Goal: Task Accomplishment & Management: Manage account settings

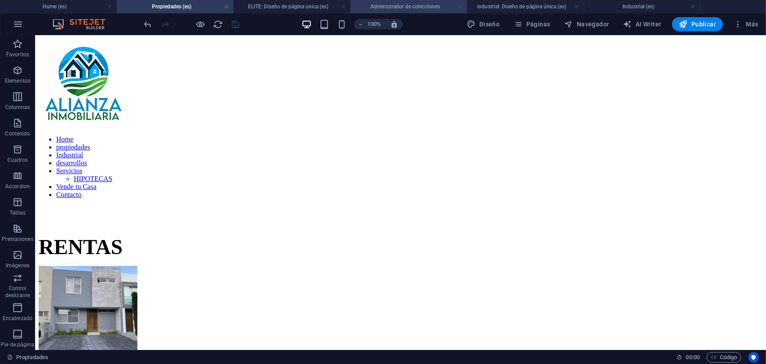
click at [460, 9] on link at bounding box center [460, 7] width 5 height 8
click at [443, 6] on h4 "Industrial (es)" at bounding box center [408, 7] width 117 height 10
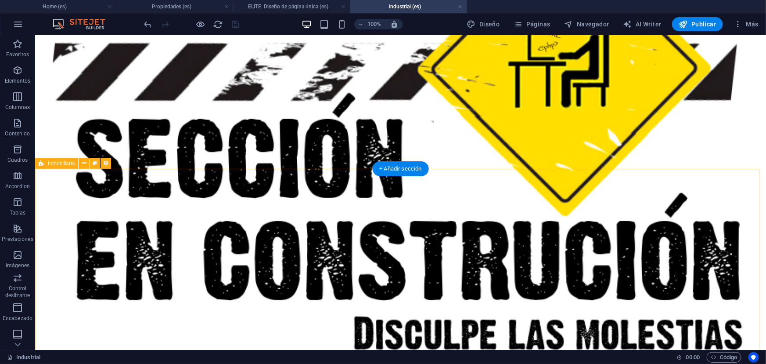
scroll to position [345, 0]
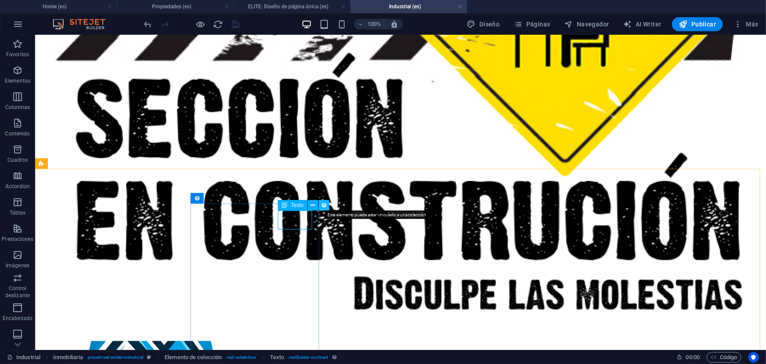
click at [321, 209] on button at bounding box center [324, 205] width 11 height 11
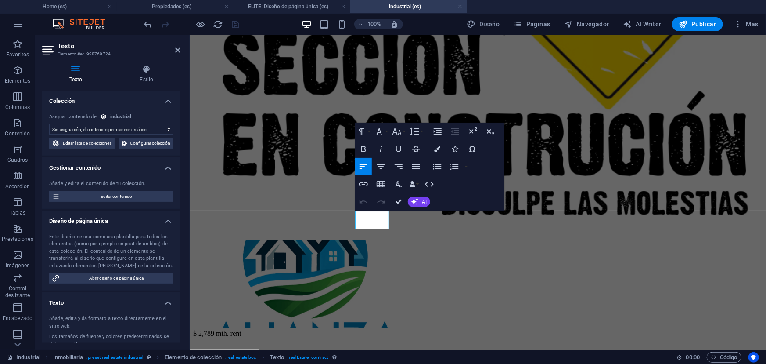
click at [162, 128] on select "Sin asignación, el contenido permanece estático Creado a las (Fecha) Actualizad…" at bounding box center [111, 129] width 124 height 11
select select "contract"
click at [49, 124] on select "Sin asignación, el contenido permanece estático Creado a las (Fecha) Actualizad…" at bounding box center [111, 129] width 124 height 11
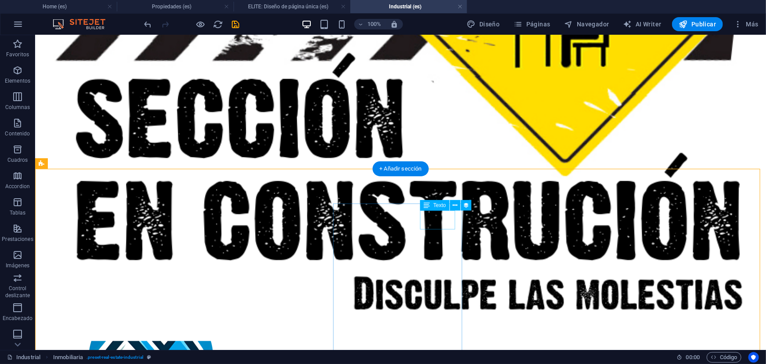
click at [465, 204] on icon at bounding box center [466, 205] width 6 height 9
select select "contract"
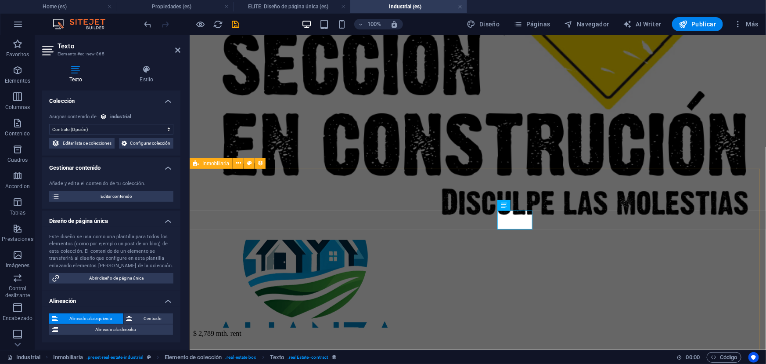
click at [207, 168] on div "Inmobiliaria" at bounding box center [211, 163] width 43 height 11
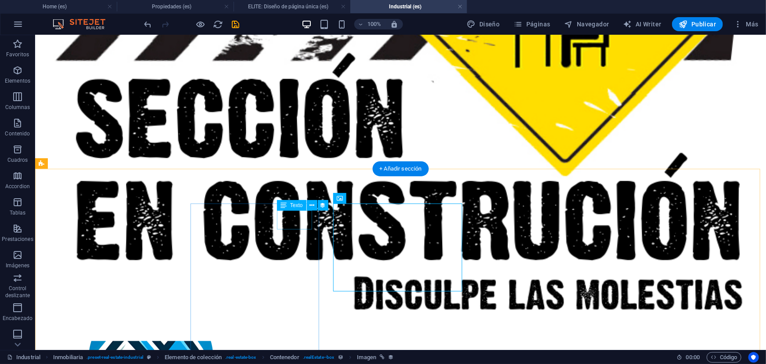
click at [310, 202] on icon at bounding box center [312, 205] width 5 height 9
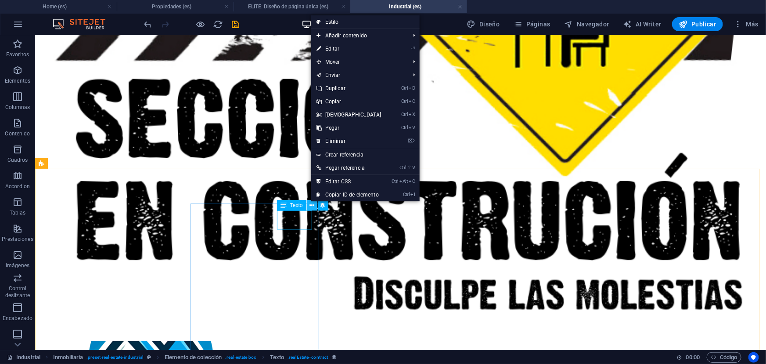
click at [310, 202] on icon at bounding box center [312, 205] width 5 height 9
click at [312, 207] on icon at bounding box center [312, 205] width 5 height 9
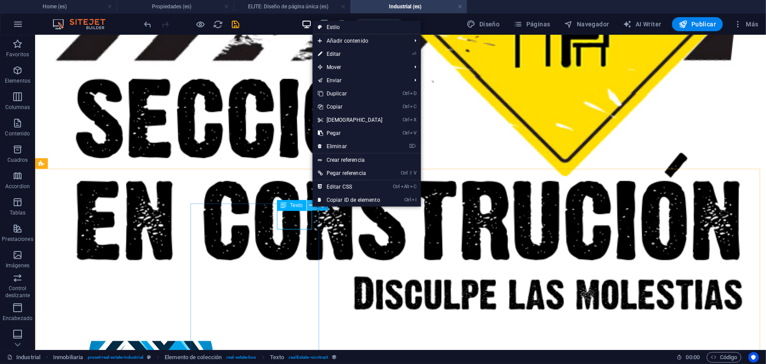
click at [312, 207] on icon at bounding box center [312, 205] width 5 height 9
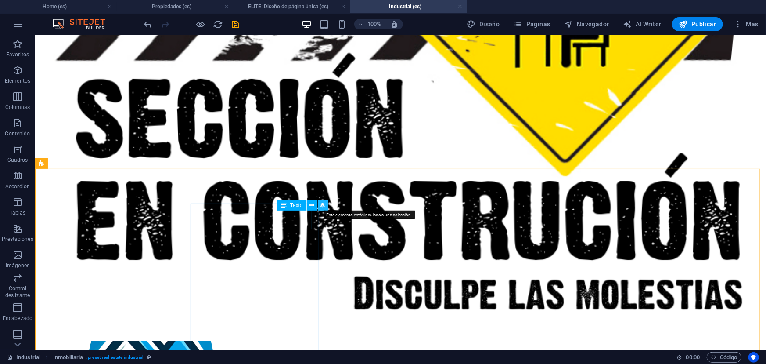
click at [325, 207] on icon at bounding box center [323, 205] width 6 height 9
select select "contract"
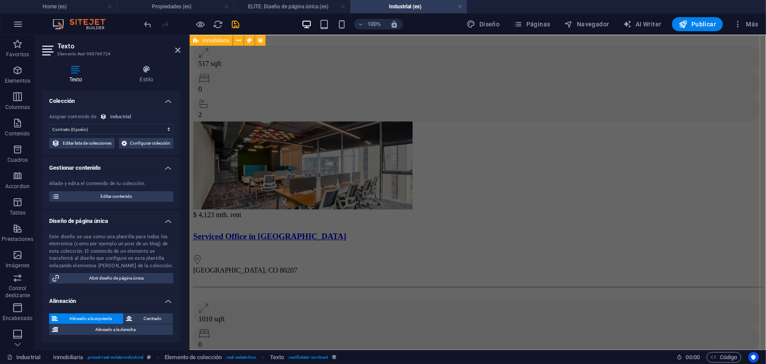
scroll to position [893, 0]
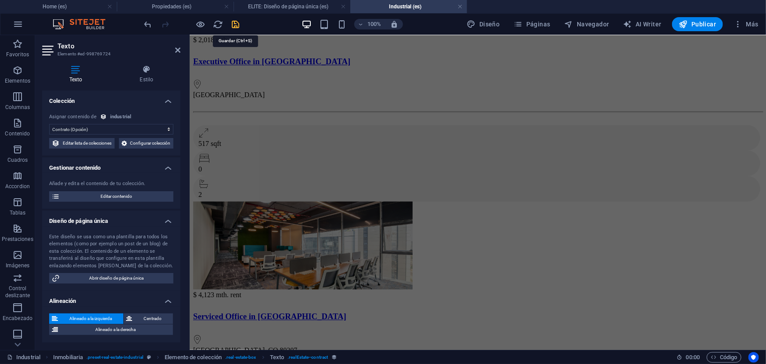
click at [231, 26] on icon "save" at bounding box center [236, 24] width 10 height 10
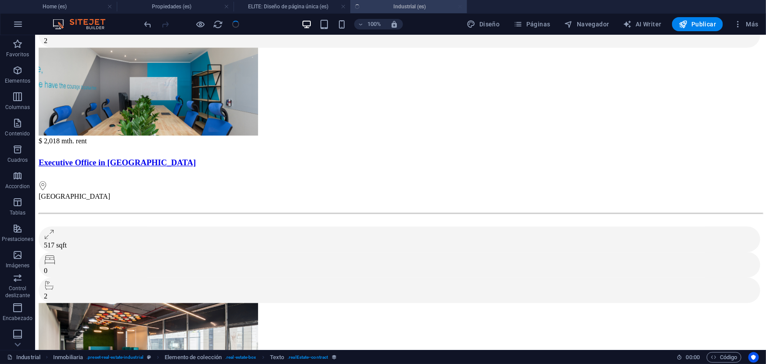
scroll to position [373, 0]
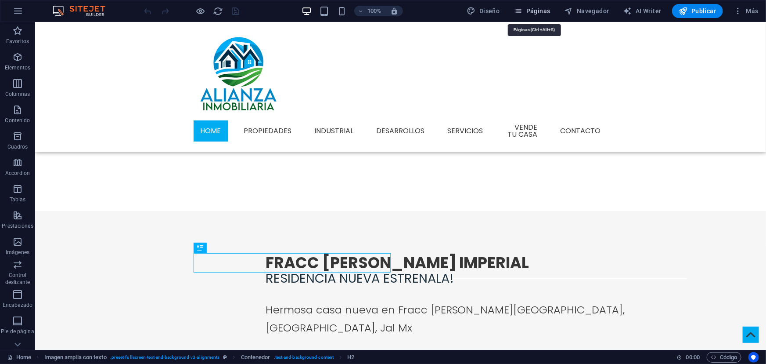
click at [551, 9] on span "Páginas" at bounding box center [532, 11] width 36 height 9
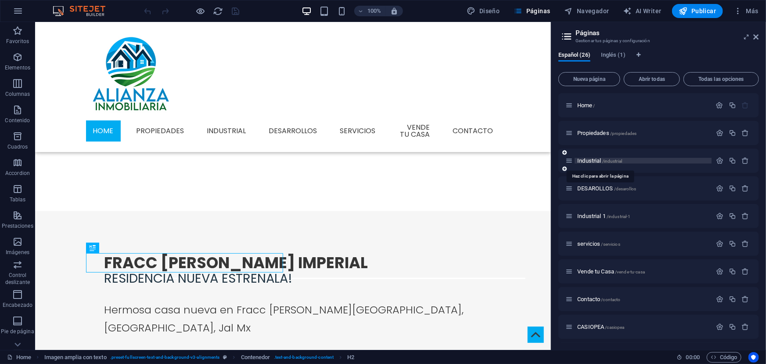
click at [595, 162] on span "Industrial /industrial" at bounding box center [599, 160] width 45 height 7
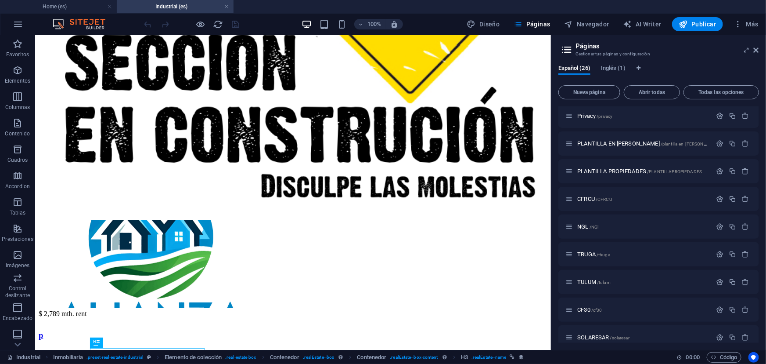
scroll to position [483, 0]
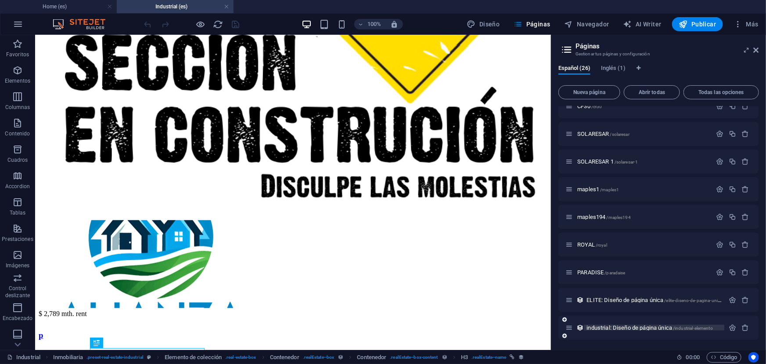
click at [606, 325] on span "industrial: Diseño de página única /industrial-elemento" at bounding box center [650, 327] width 126 height 7
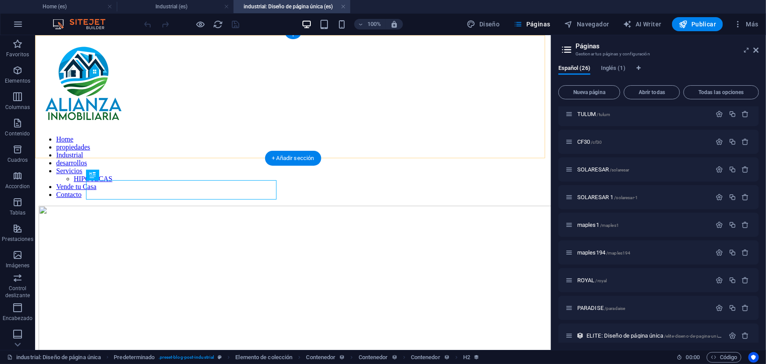
scroll to position [208, 0]
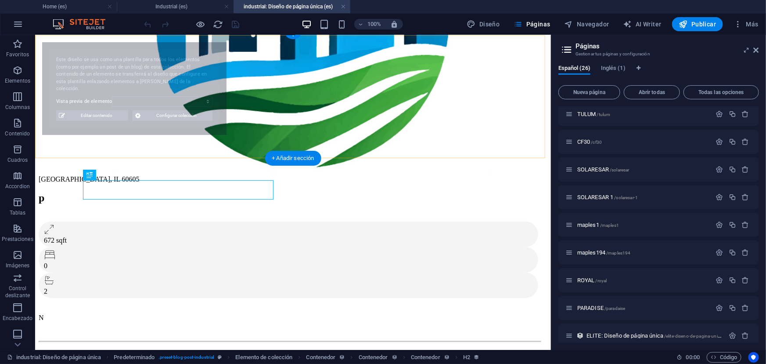
select select "68dce066138015d5ed0fd59c"
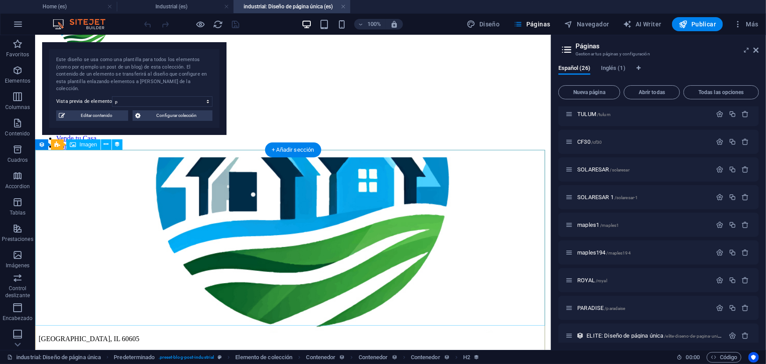
scroll to position [0, 0]
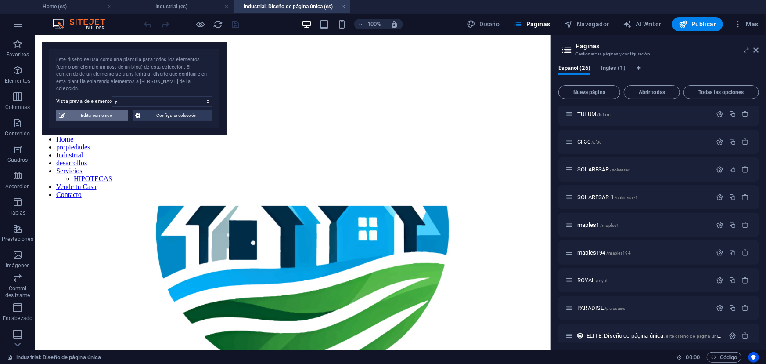
click at [101, 110] on span "Editar contenido" at bounding box center [97, 115] width 58 height 11
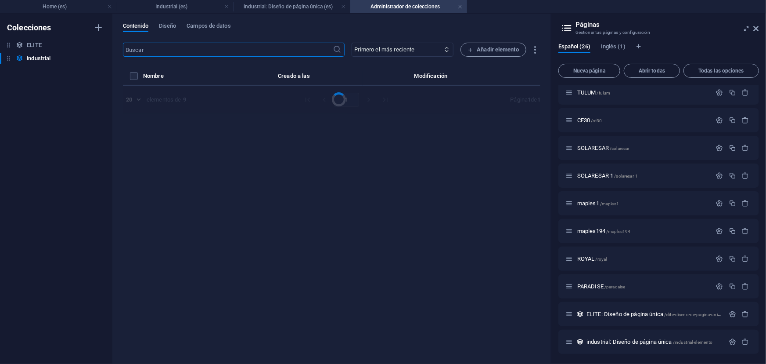
select select "Bodega"
select select "VENTA"
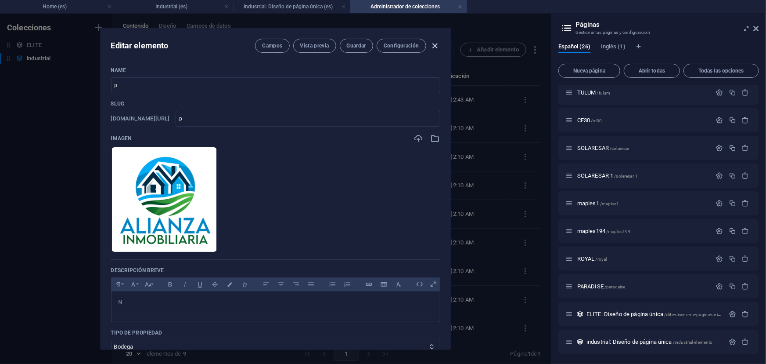
click at [434, 48] on icon "button" at bounding box center [435, 46] width 10 height 10
checkbox input "false"
type input "p"
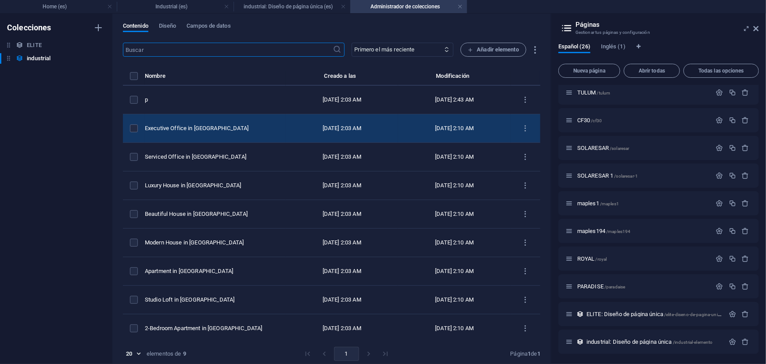
click at [193, 127] on div "Executive Office in Anaheim" at bounding box center [212, 128] width 134 height 8
select select "Bodega"
select select "RENTA"
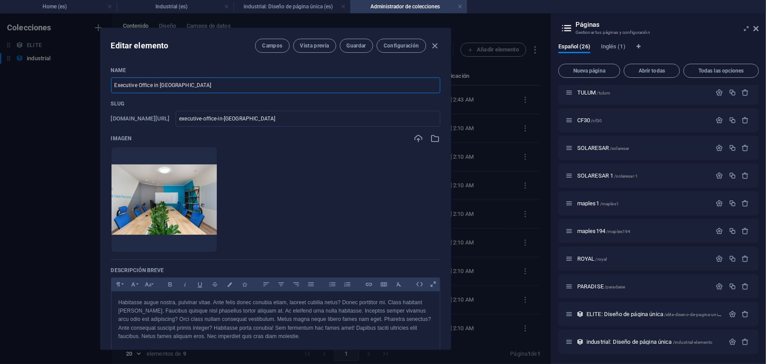
drag, startPoint x: 191, startPoint y: 87, endPoint x: 119, endPoint y: 89, distance: 72.0
click at [119, 89] on input "Executive Office in Anaheim" at bounding box center [275, 85] width 329 height 16
type input "E"
click at [217, 238] on div at bounding box center [164, 239] width 105 height 26
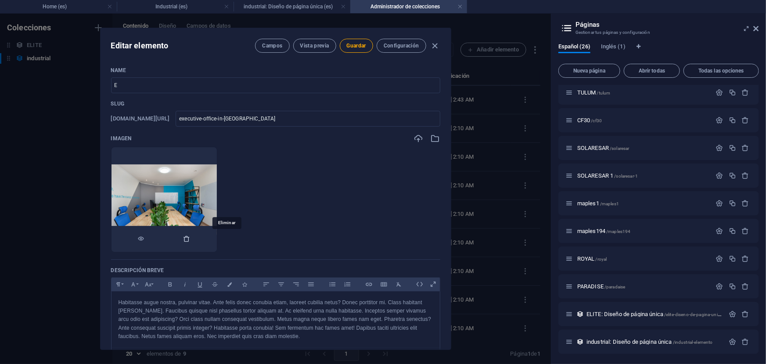
click at [191, 238] on icon "button" at bounding box center [187, 238] width 7 height 7
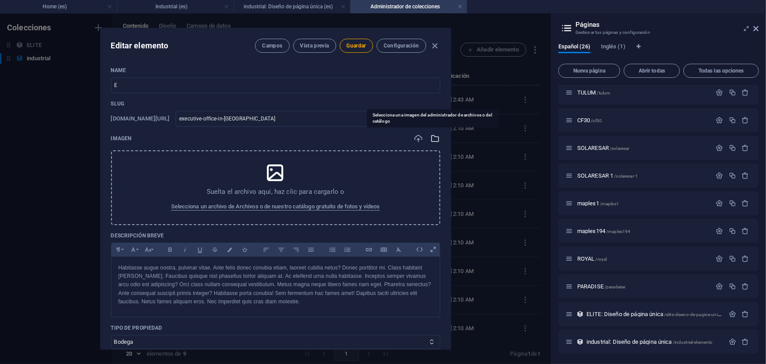
click at [436, 136] on icon "button" at bounding box center [436, 139] width 10 height 10
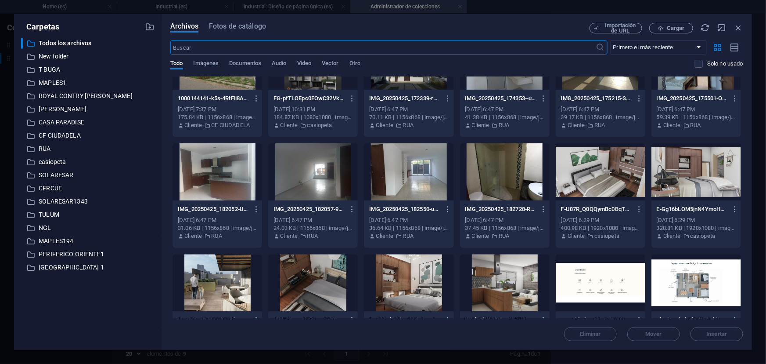
scroll to position [4622, 0]
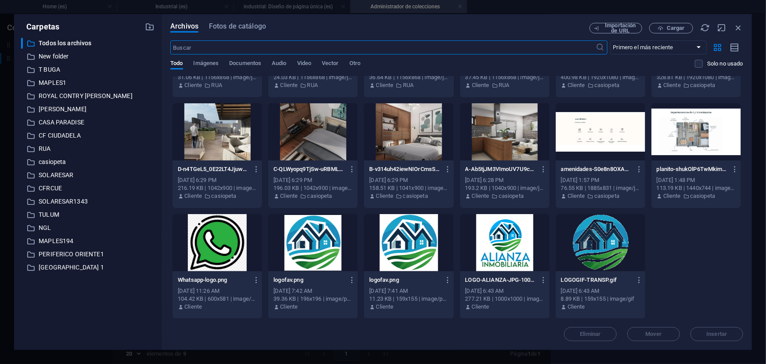
click at [492, 238] on div at bounding box center [505, 242] width 90 height 57
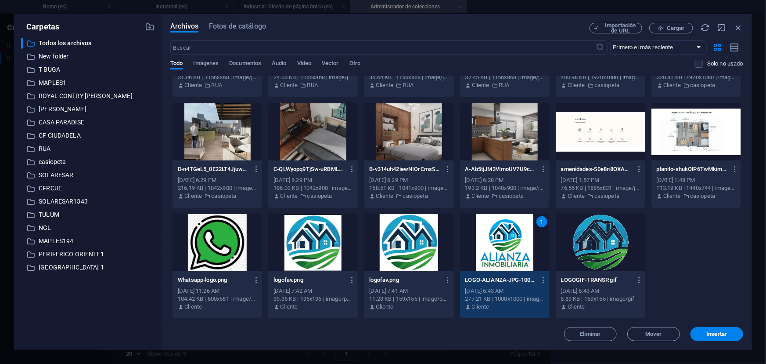
click at [492, 238] on div "1" at bounding box center [505, 242] width 90 height 57
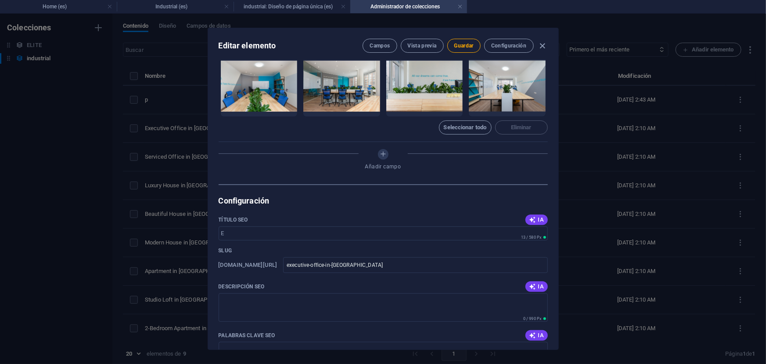
scroll to position [559, 0]
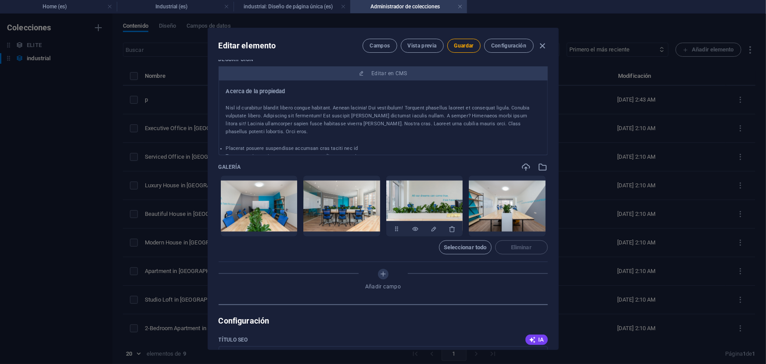
click at [446, 228] on div at bounding box center [424, 228] width 77 height 15
click at [451, 230] on icon "button" at bounding box center [452, 228] width 7 height 7
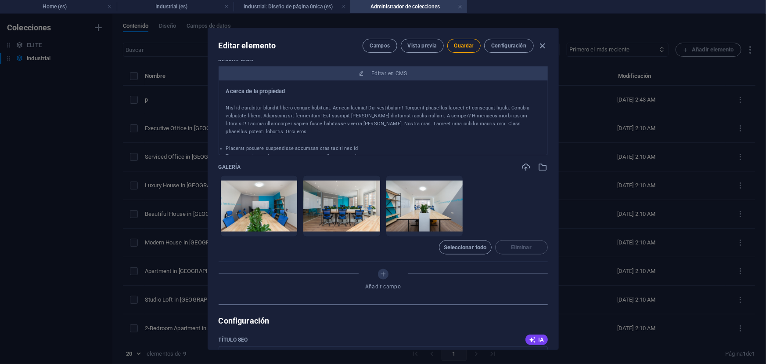
click at [451, 230] on icon "button" at bounding box center [452, 228] width 7 height 7
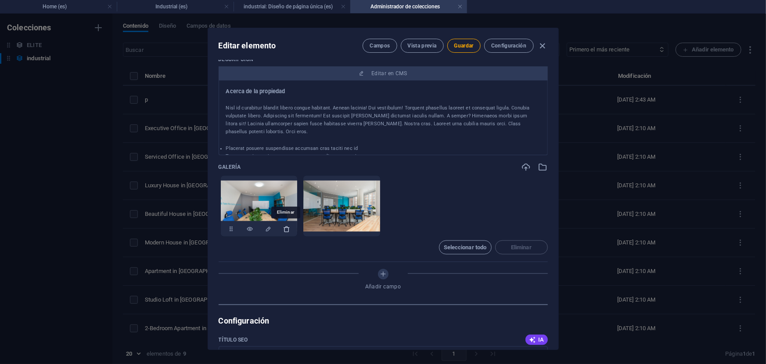
click at [285, 228] on icon "button" at bounding box center [286, 228] width 7 height 7
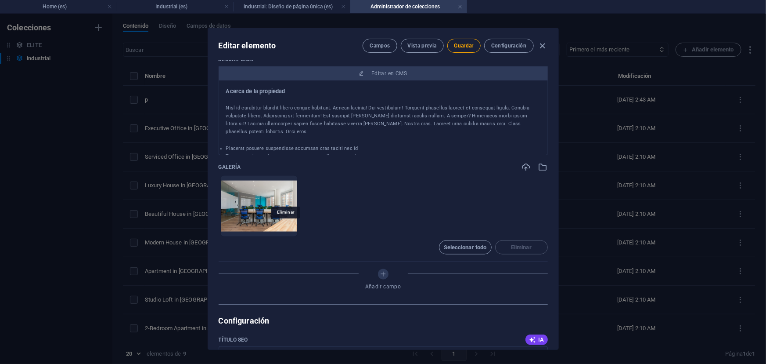
click at [285, 228] on icon "button" at bounding box center [286, 228] width 7 height 7
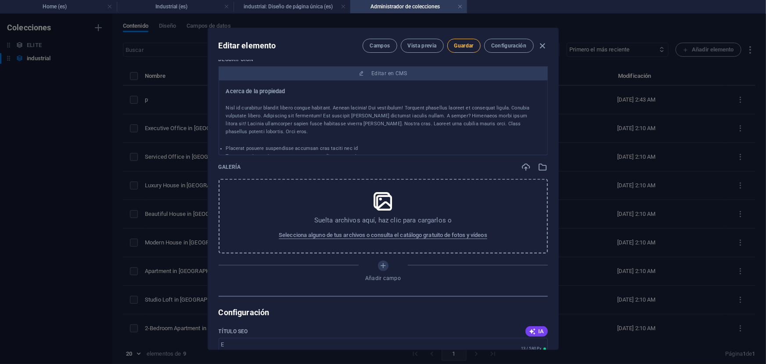
click at [467, 50] on button "Guardar" at bounding box center [463, 46] width 33 height 14
click at [459, 51] on button "Guardar" at bounding box center [463, 46] width 33 height 14
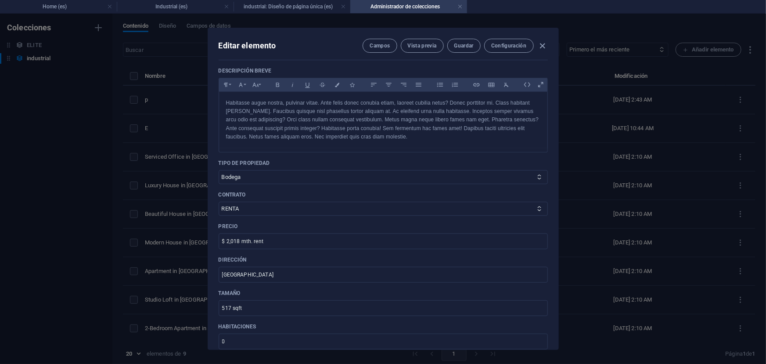
scroll to position [239, 0]
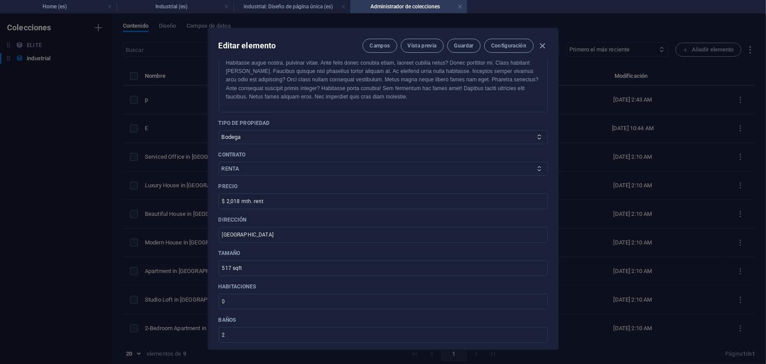
click at [267, 163] on select "RENTA VENTA" at bounding box center [383, 169] width 329 height 14
select select "VENTA"
click at [219, 162] on select "RENTA VENTA" at bounding box center [383, 169] width 329 height 14
click at [466, 43] on span "Guardar" at bounding box center [464, 45] width 19 height 7
click at [209, 8] on h4 "Industrial (es)" at bounding box center [175, 7] width 117 height 10
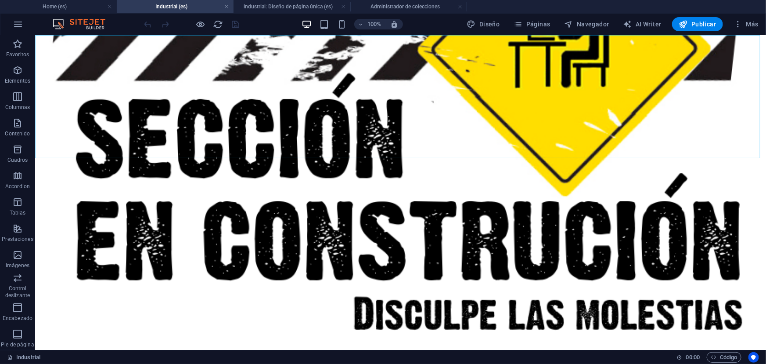
scroll to position [285, 0]
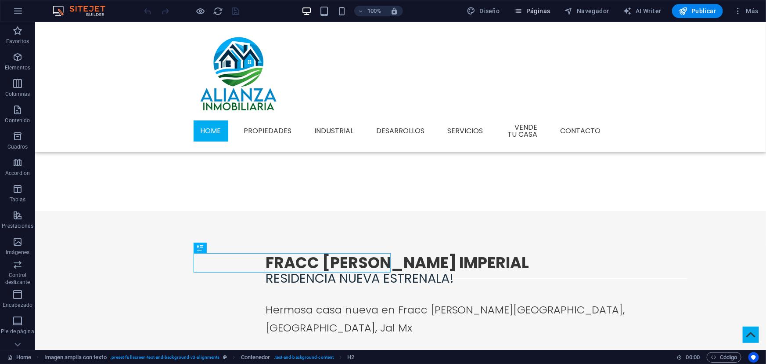
click at [545, 13] on span "Páginas" at bounding box center [532, 11] width 36 height 9
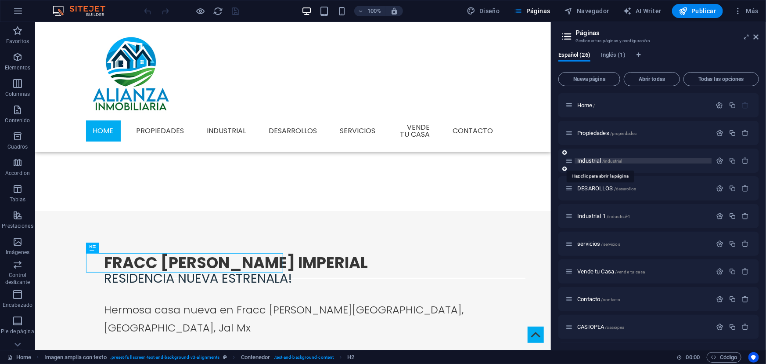
click at [588, 158] on span "Industrial /industrial" at bounding box center [599, 160] width 45 height 7
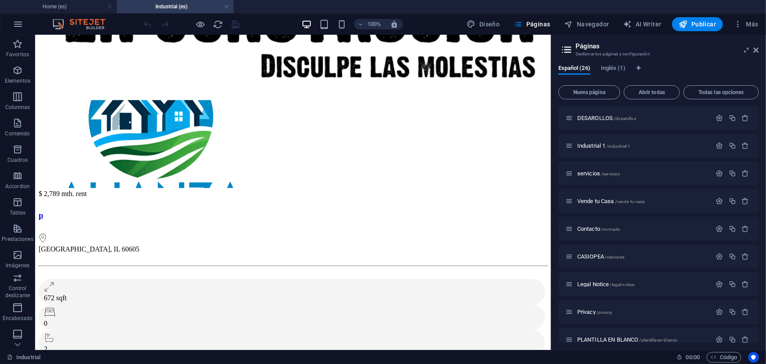
scroll to position [43, 0]
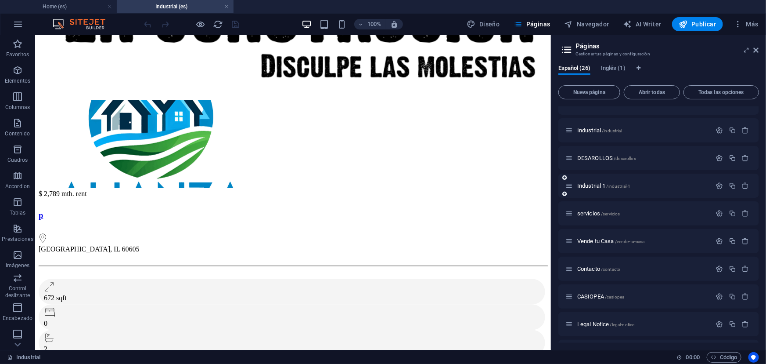
click at [595, 181] on div "Industrial 1 /industrial-1" at bounding box center [639, 185] width 146 height 10
click at [594, 184] on span "Industrial 1 /industrial-1" at bounding box center [603, 185] width 53 height 7
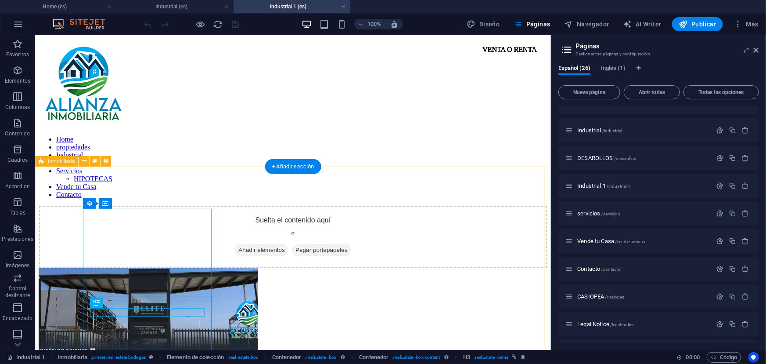
scroll to position [98, 0]
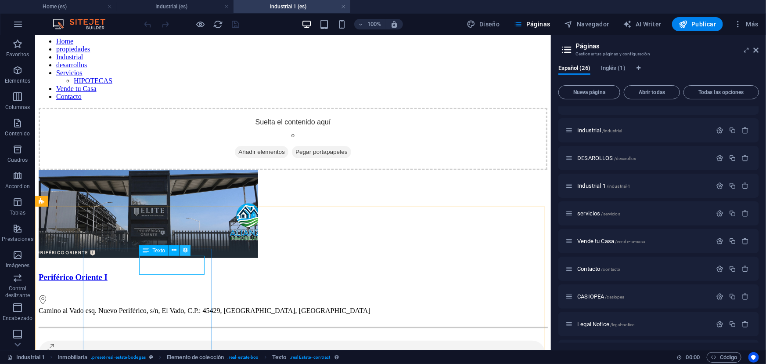
click at [184, 253] on icon at bounding box center [185, 249] width 6 height 9
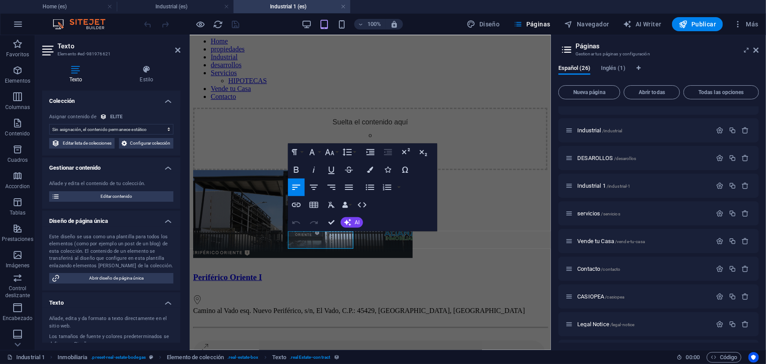
click at [132, 127] on select "Sin asignación, el contenido permanece estático Creado a las (Fecha) Actualizad…" at bounding box center [111, 129] width 124 height 11
select select "contract"
click at [49, 124] on select "Sin asignación, el contenido permanece estático Creado a las (Fecha) Actualizad…" at bounding box center [111, 129] width 124 height 11
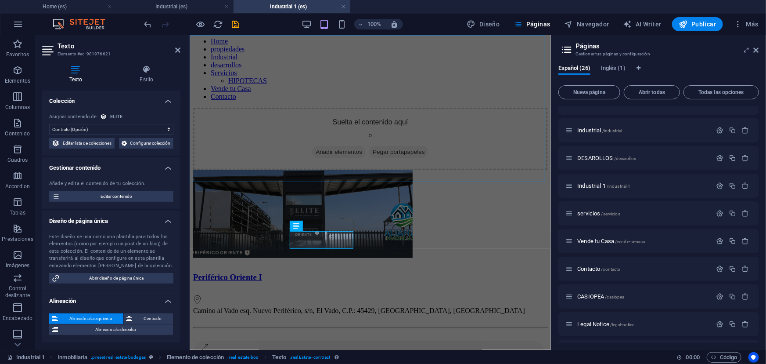
click at [300, 168] on div "Suelta el contenido aquí o Añadir elementos Pegar portapapeles" at bounding box center [370, 138] width 354 height 62
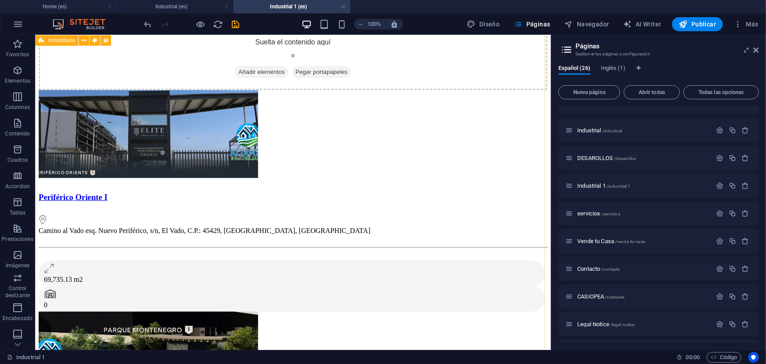
scroll to position [138, 0]
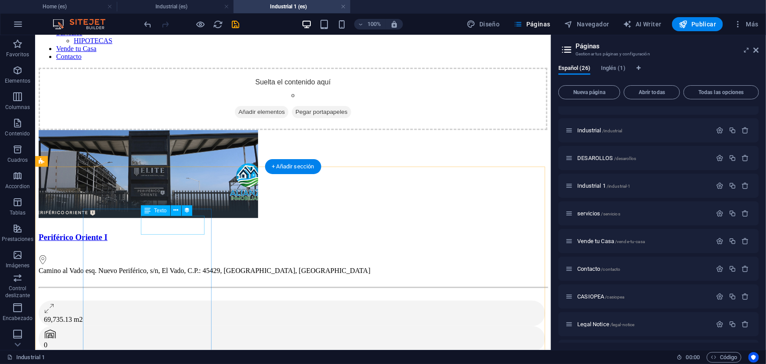
select select "contract"
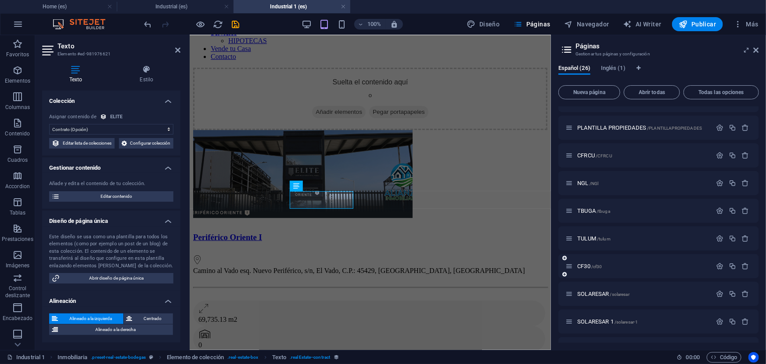
scroll to position [483, 0]
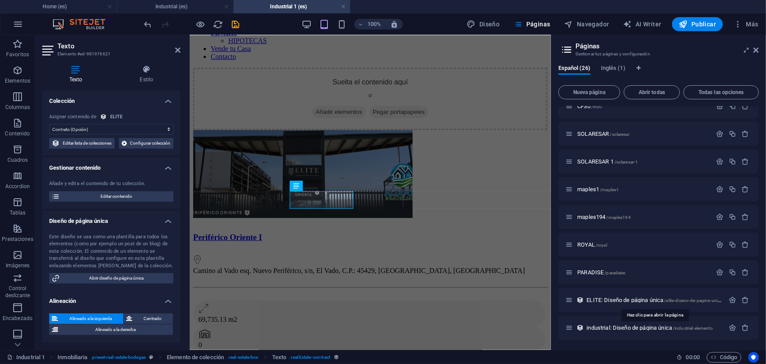
click at [602, 300] on span "ELITE: Diseño de página única /elite-diseno-de-pagina-unica" at bounding box center [655, 299] width 136 height 7
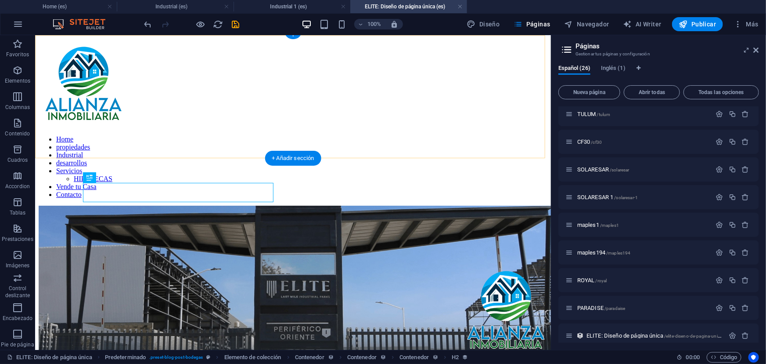
scroll to position [193, 0]
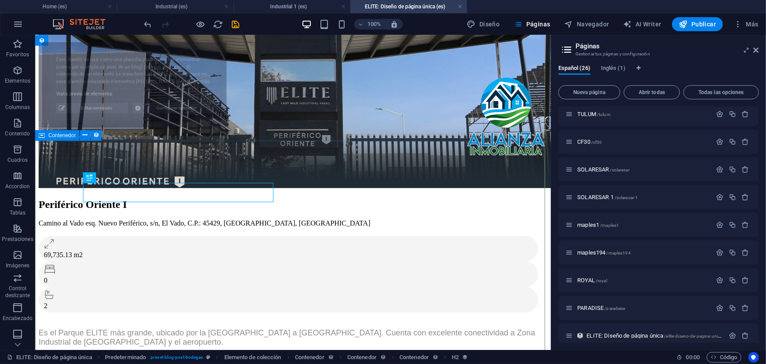
select select "68d79131a145ffe5600262b6"
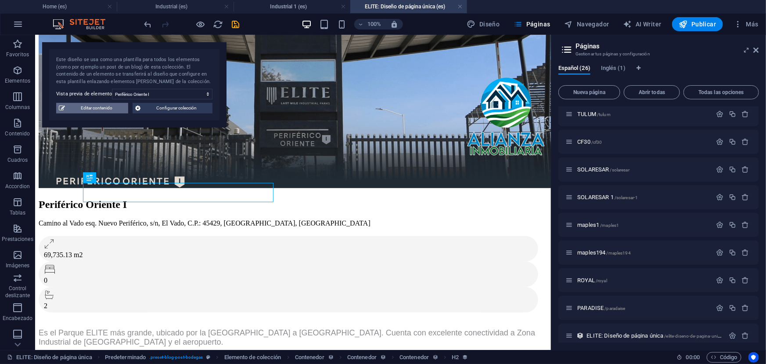
click at [115, 106] on span "Editar contenido" at bounding box center [97, 108] width 58 height 11
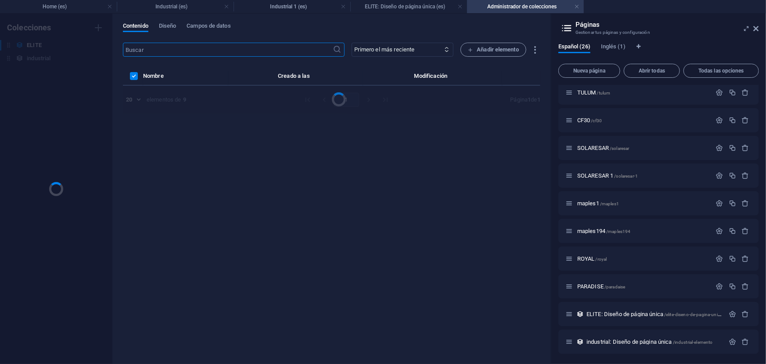
scroll to position [0, 0]
select select "TERRENO INDUSTRIAL"
select select "VENTA Y RENTA"
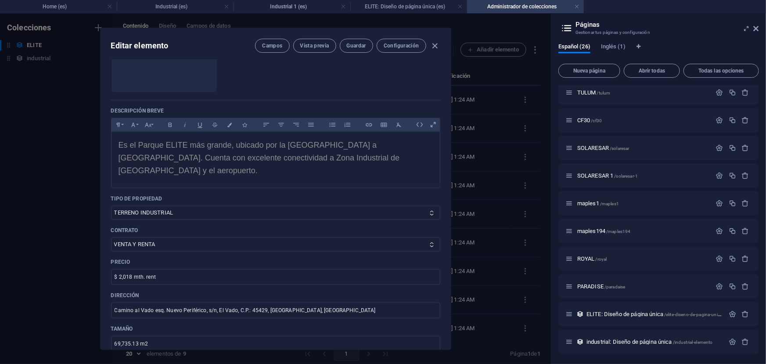
scroll to position [279, 0]
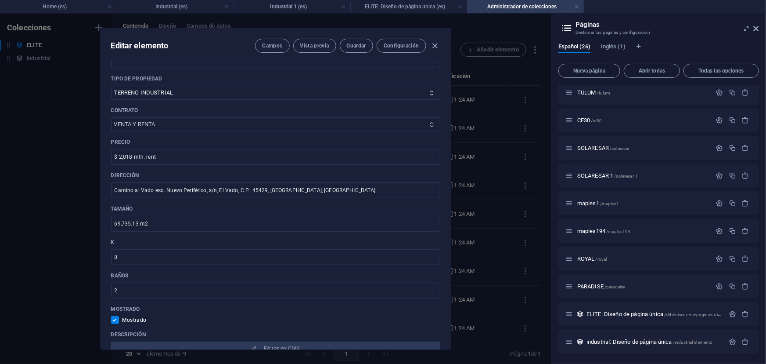
click at [184, 117] on select "VENTA Y RENTA VENTA RENTA" at bounding box center [275, 124] width 329 height 14
click at [105, 134] on div "Name Periférico Oriente I ​ Slug www.example.com/elite-diseno-de-pagina-unica/ …" at bounding box center [276, 204] width 350 height 289
click at [433, 45] on icon "button" at bounding box center [435, 46] width 10 height 10
checkbox input "false"
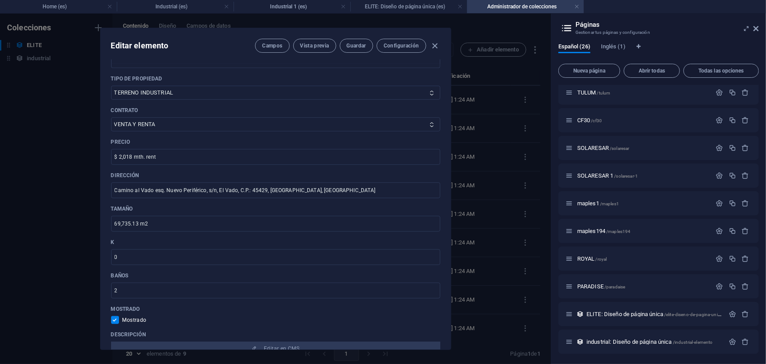
type input "periferico-oriente-i"
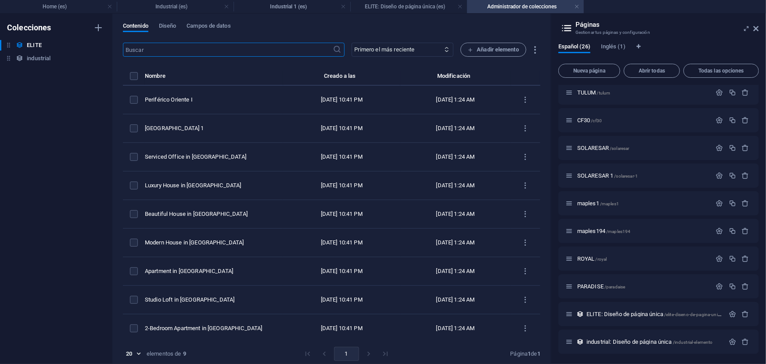
scroll to position [0, 0]
click at [192, 30] on span "Campos de datos" at bounding box center [209, 27] width 44 height 12
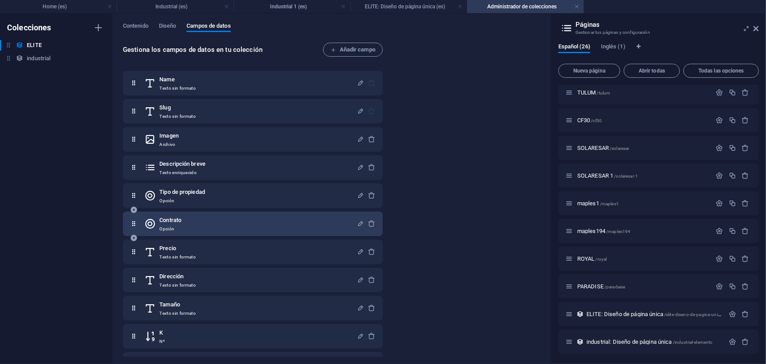
click at [196, 222] on div "Contrato Opción" at bounding box center [250, 224] width 213 height 18
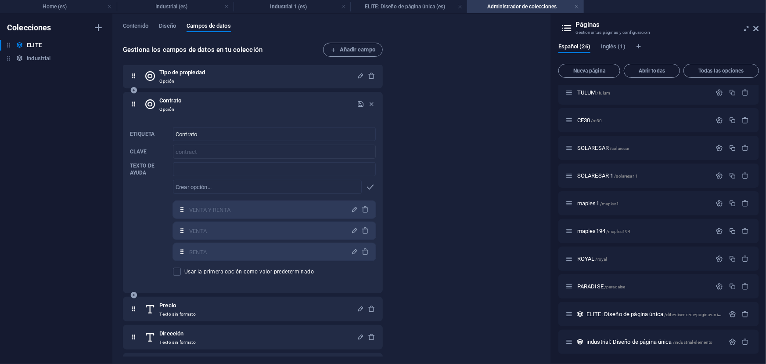
scroll to position [159, 0]
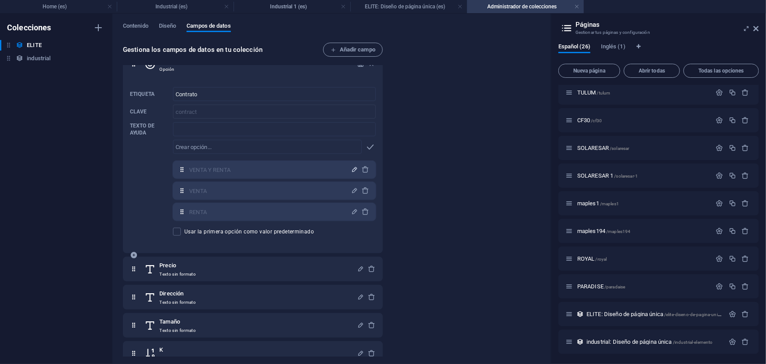
click at [350, 170] on span "button" at bounding box center [355, 169] width 11 height 7
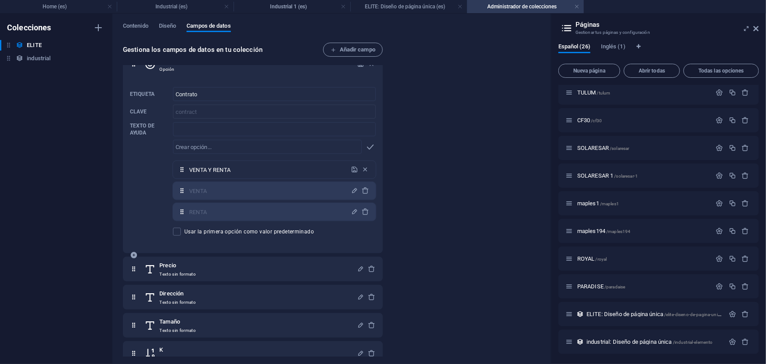
click at [210, 169] on input "VENTA Y RENTA" at bounding box center [267, 169] width 157 height 14
type input "VENTA O RENTA"
click at [353, 169] on icon "button" at bounding box center [354, 169] width 7 height 7
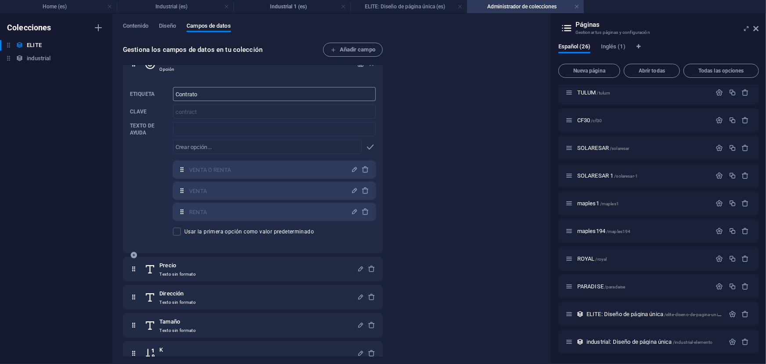
scroll to position [0, 0]
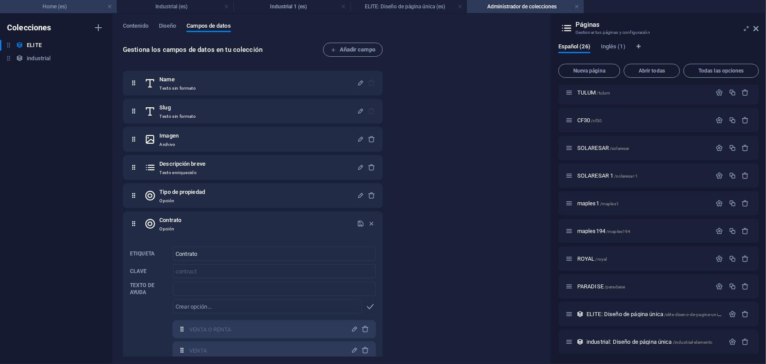
click at [85, 11] on h4 "Home (es)" at bounding box center [58, 7] width 117 height 10
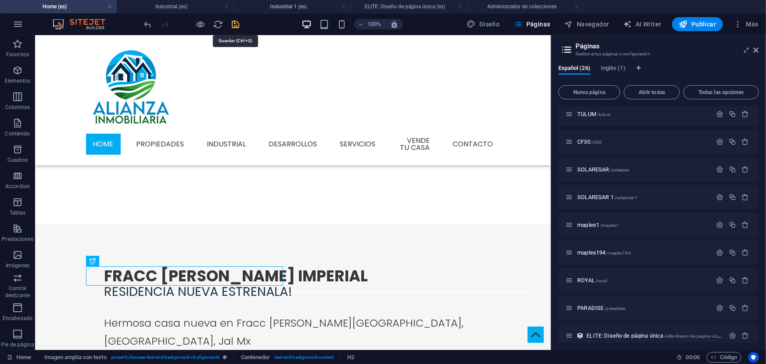
click at [237, 25] on icon "save" at bounding box center [236, 24] width 10 height 10
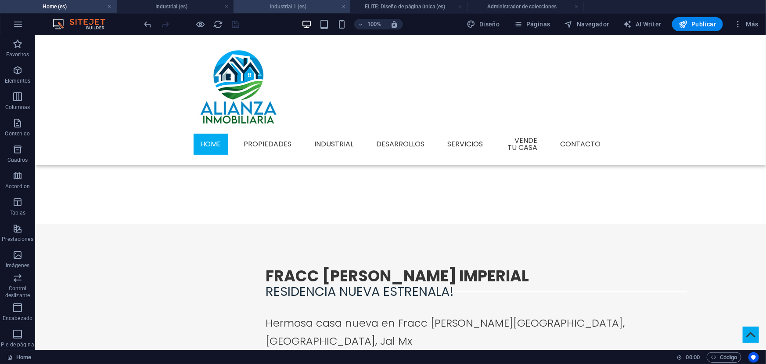
click at [274, 7] on h4 "Industrial 1 (es)" at bounding box center [292, 7] width 117 height 10
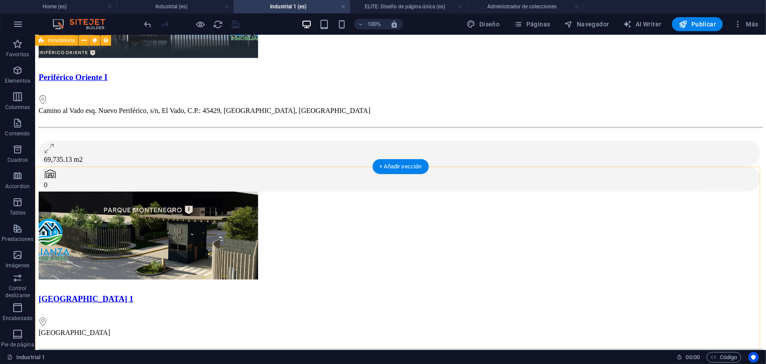
scroll to position [98, 0]
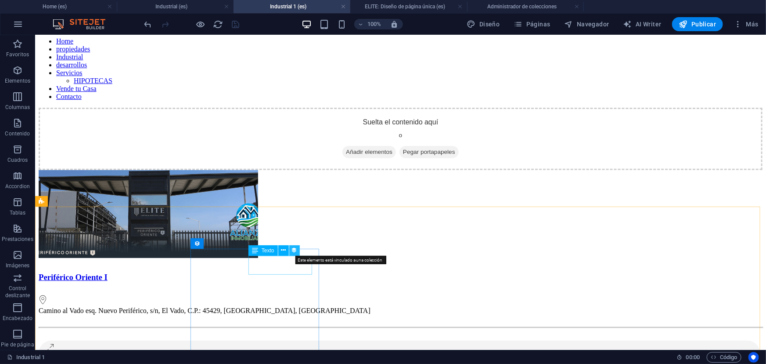
click at [294, 250] on icon at bounding box center [295, 249] width 6 height 9
select select "contract"
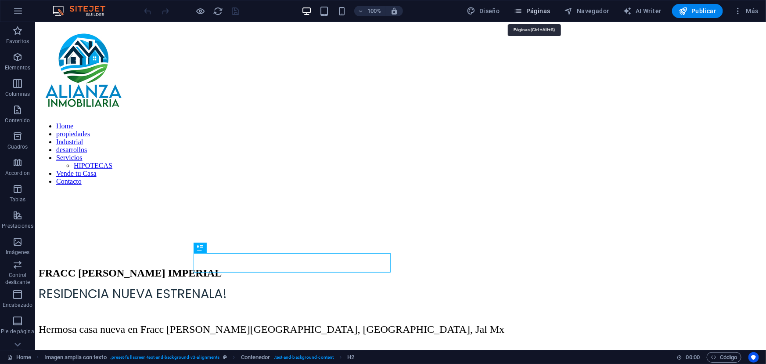
click at [540, 17] on button "Páginas" at bounding box center [532, 11] width 43 height 14
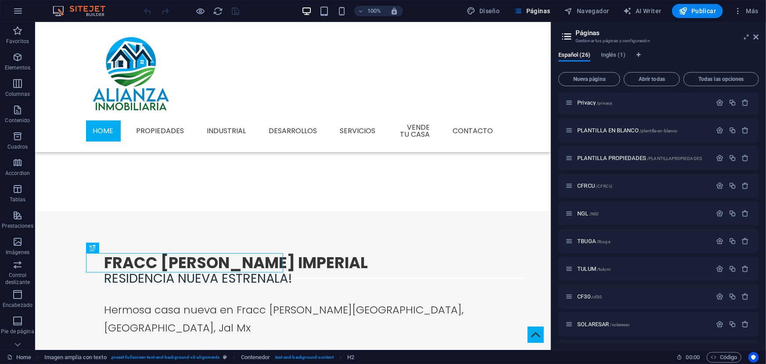
scroll to position [79, 0]
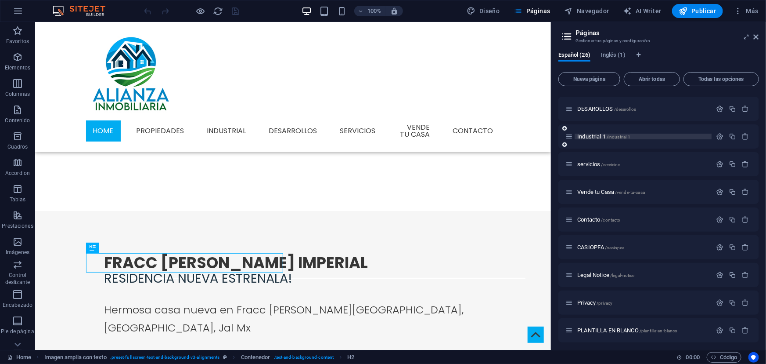
click at [589, 134] on span "Industrial 1 /industrial-1" at bounding box center [603, 136] width 53 height 7
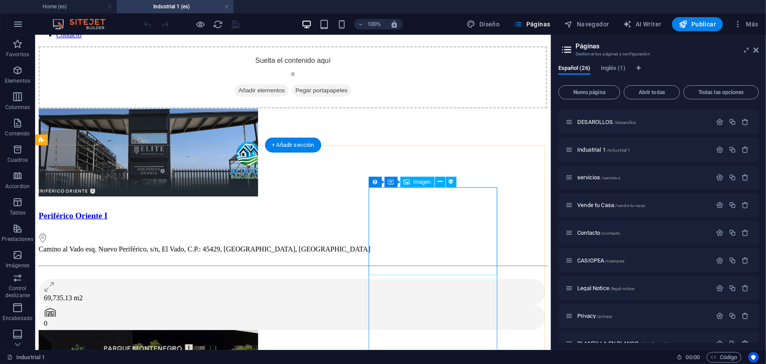
scroll to position [0, 0]
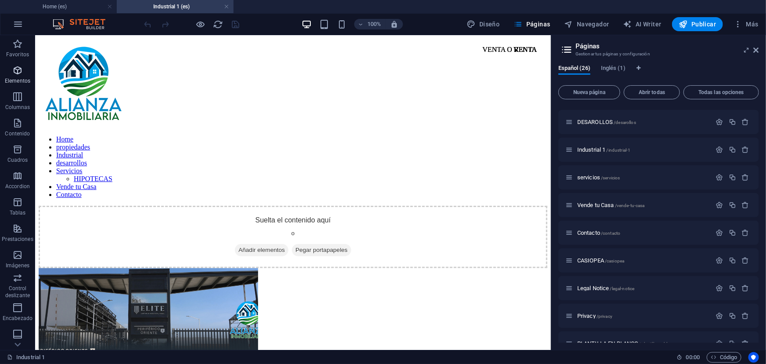
click at [16, 73] on icon "button" at bounding box center [17, 70] width 11 height 11
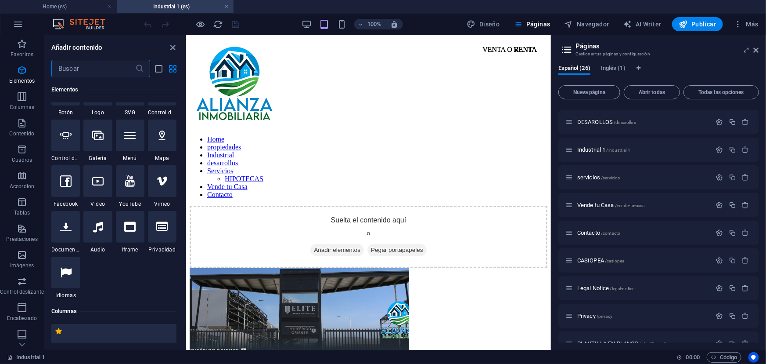
scroll to position [206, 0]
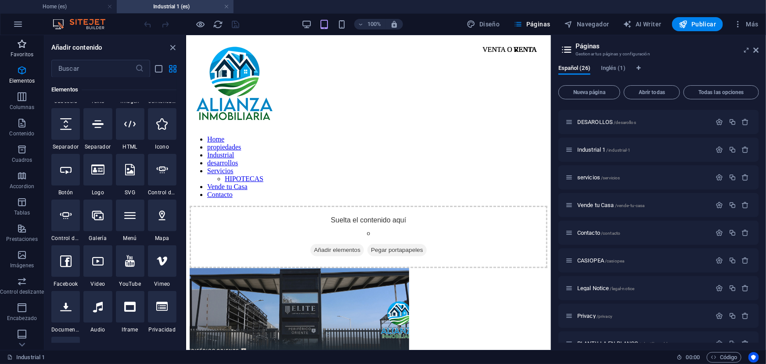
click at [21, 58] on span "Favoritos" at bounding box center [22, 49] width 44 height 21
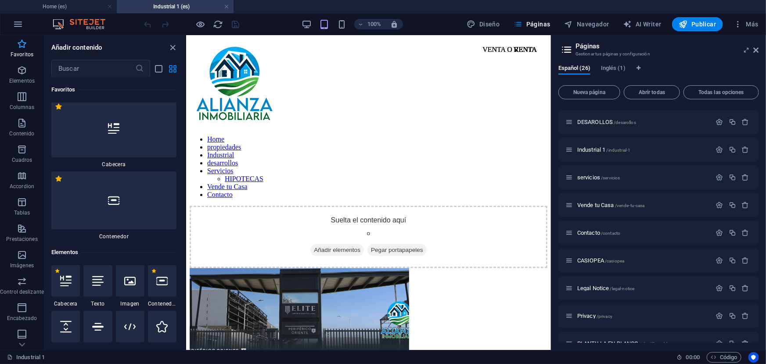
scroll to position [0, 0]
click at [19, 73] on icon "button" at bounding box center [22, 70] width 11 height 11
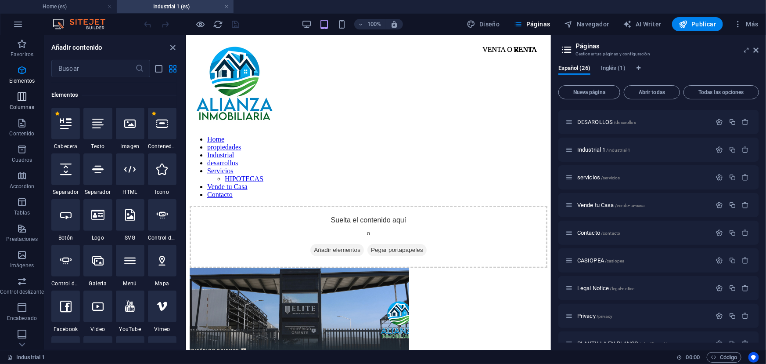
scroll to position [166, 0]
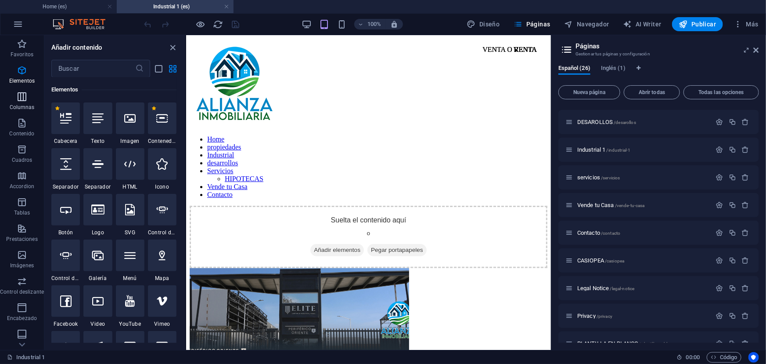
click at [22, 92] on icon "button" at bounding box center [22, 96] width 11 height 11
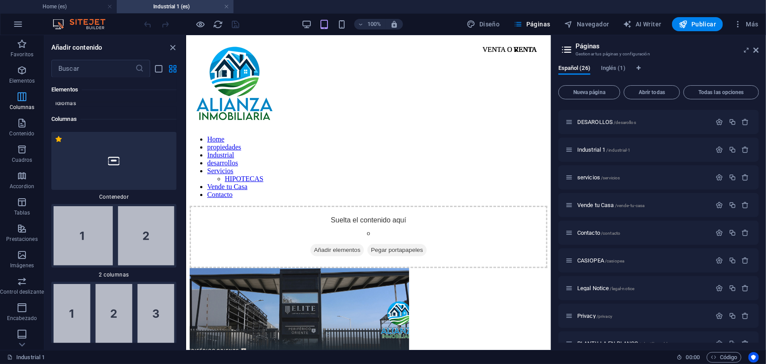
scroll to position [507, 0]
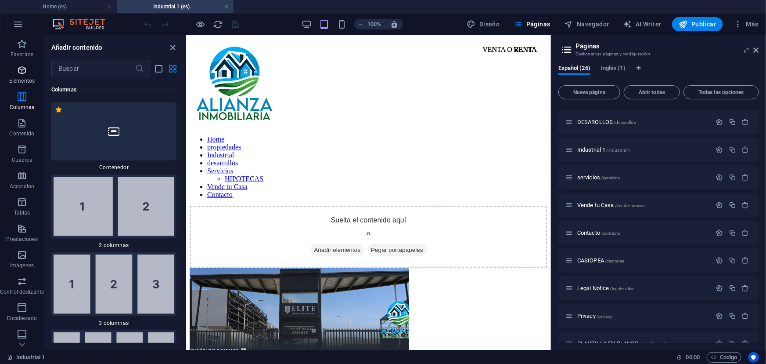
click at [25, 75] on icon "button" at bounding box center [22, 70] width 11 height 11
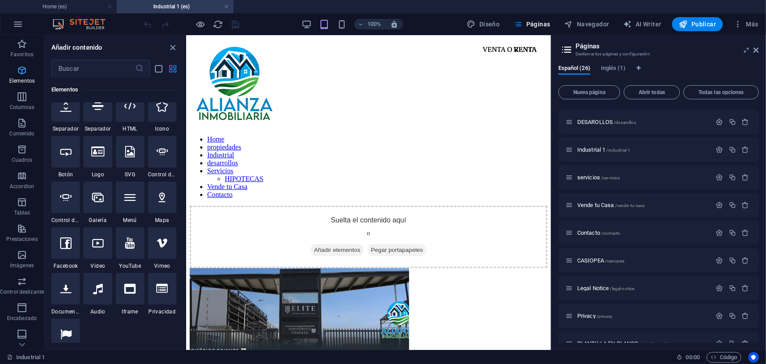
scroll to position [165, 0]
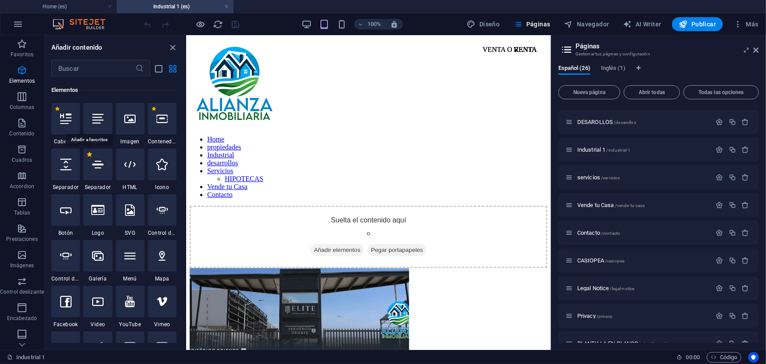
click at [88, 153] on label "1 Star" at bounding box center [89, 154] width 5 height 5
click at [87, 160] on input "1 Star" at bounding box center [87, 160] width 0 height 0
radio input "true"
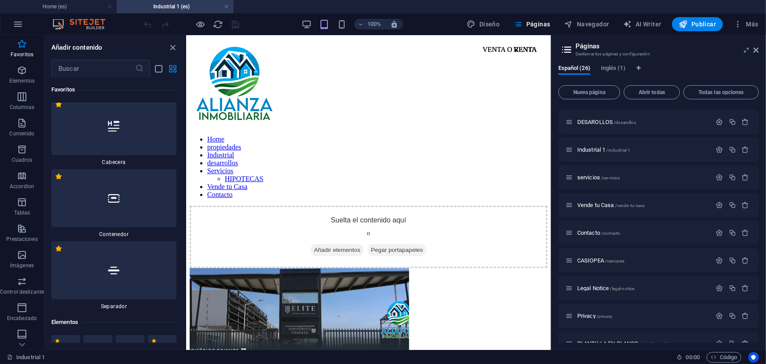
scroll to position [0, 0]
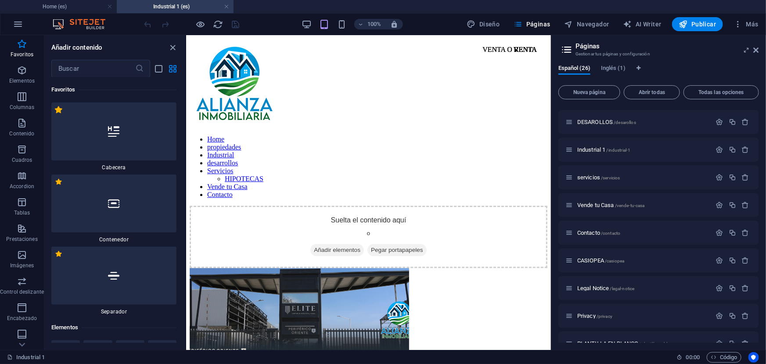
click at [59, 111] on label "1 Star" at bounding box center [58, 109] width 7 height 7
click at [55, 114] on input "1 Star" at bounding box center [54, 114] width 0 height 0
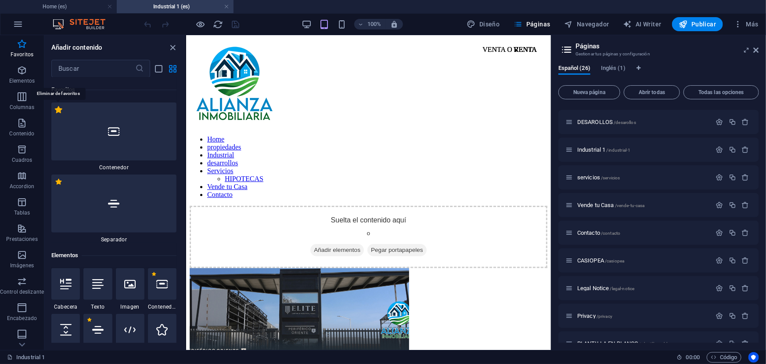
click at [58, 109] on label "1 Star" at bounding box center [58, 109] width 7 height 7
click at [55, 114] on input "1 Star" at bounding box center [54, 114] width 0 height 0
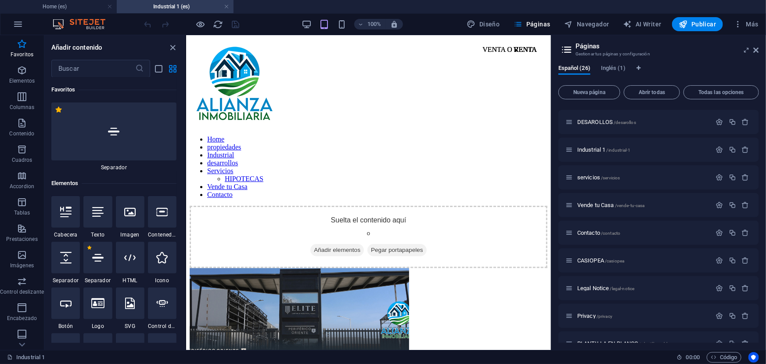
scroll to position [40, 0]
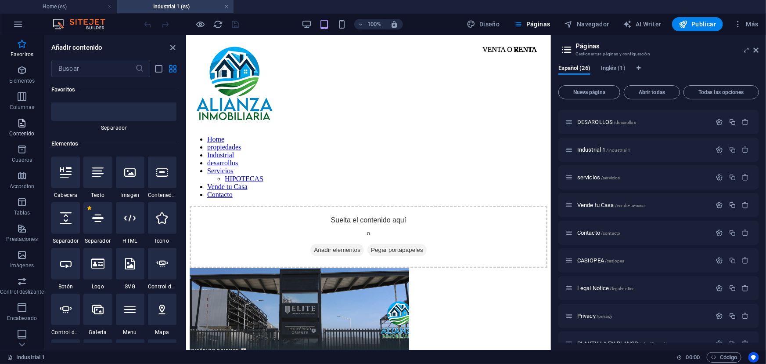
click at [22, 119] on icon "button" at bounding box center [22, 123] width 11 height 11
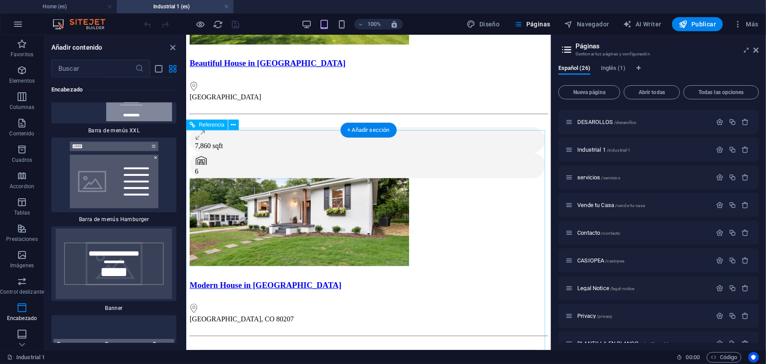
scroll to position [1206, 0]
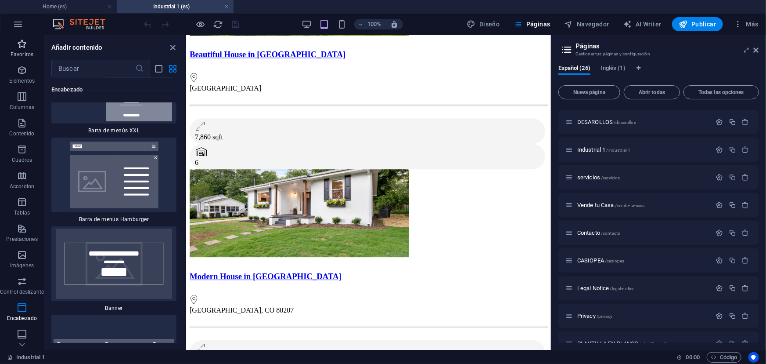
click at [28, 48] on span "Favoritos" at bounding box center [22, 49] width 44 height 21
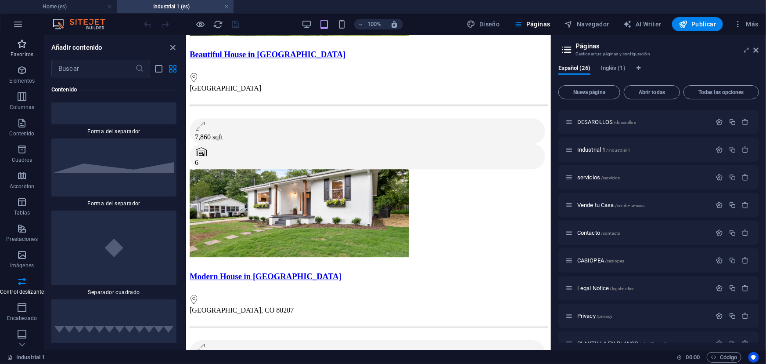
scroll to position [0, 0]
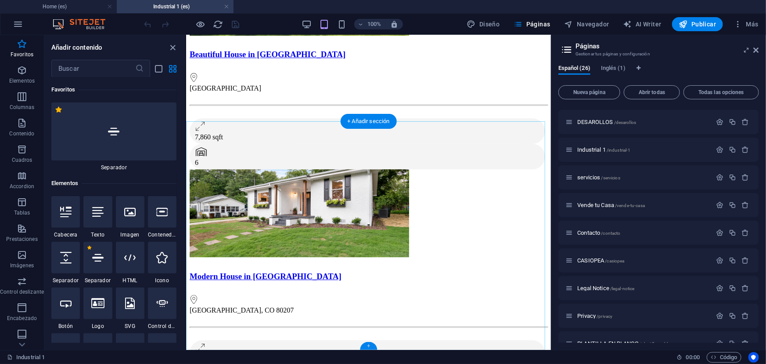
click at [369, 344] on div "+" at bounding box center [368, 346] width 17 height 8
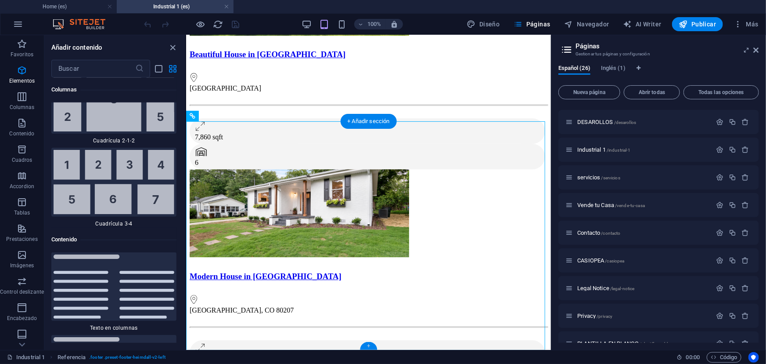
scroll to position [2879, 0]
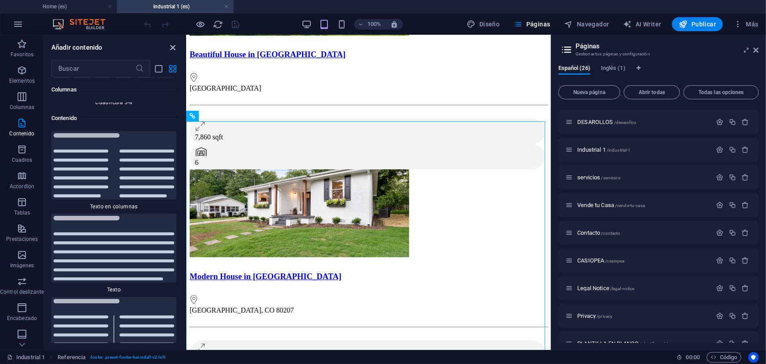
click at [176, 46] on icon "close panel" at bounding box center [173, 48] width 10 height 10
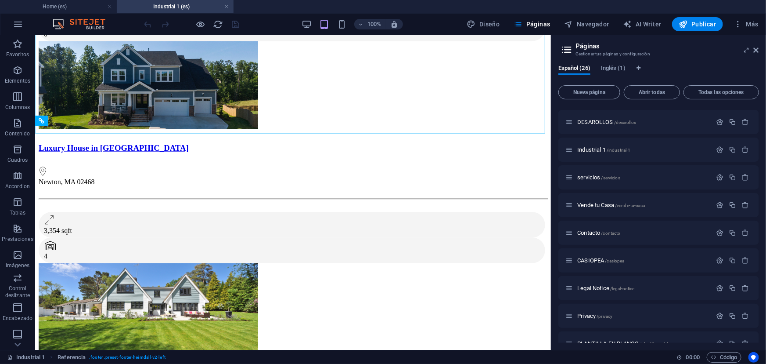
scroll to position [888, 0]
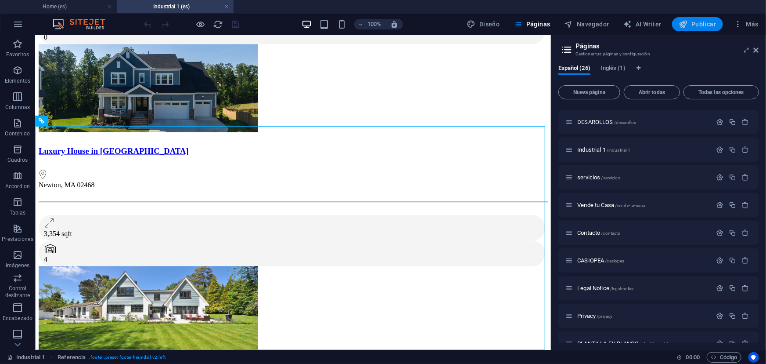
click at [698, 26] on span "Publicar" at bounding box center [697, 24] width 37 height 9
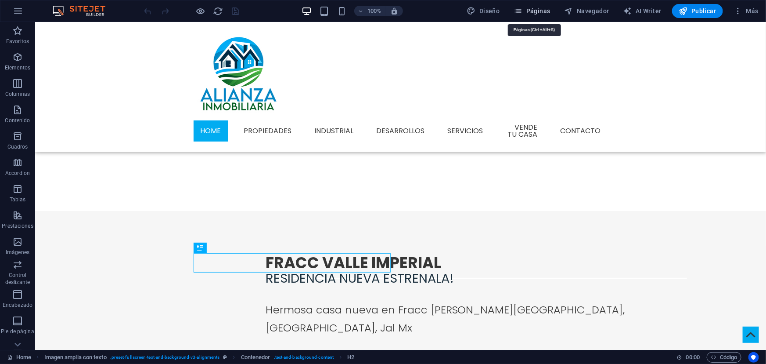
click at [530, 13] on span "Páginas" at bounding box center [532, 11] width 36 height 9
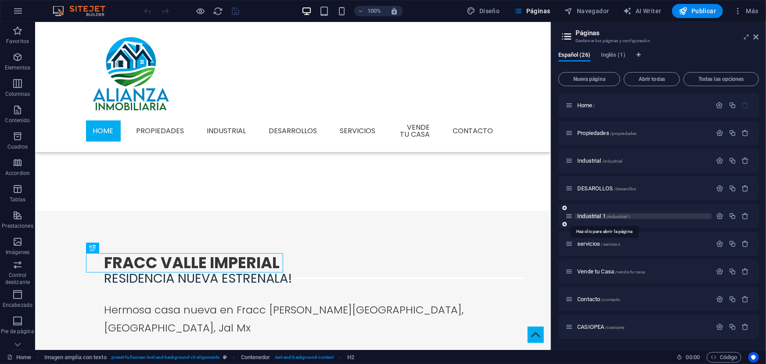
click at [591, 213] on span "Industrial 1 /industrial-1" at bounding box center [603, 216] width 53 height 7
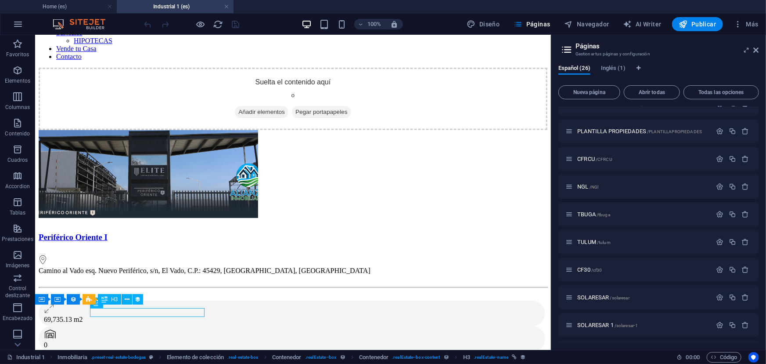
scroll to position [483, 0]
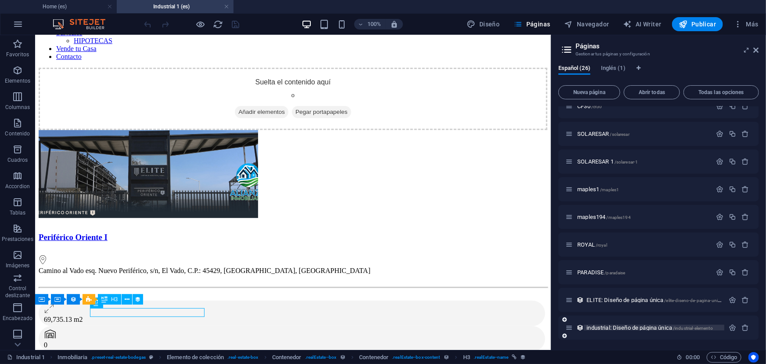
click at [599, 325] on span "industrial: Diseño de página única /industrial-elemento" at bounding box center [650, 327] width 126 height 7
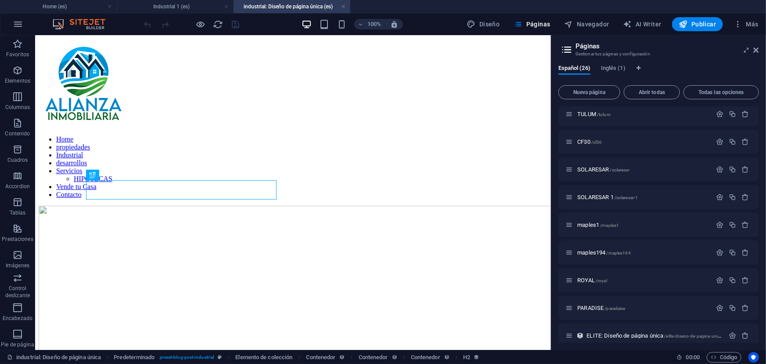
scroll to position [208, 0]
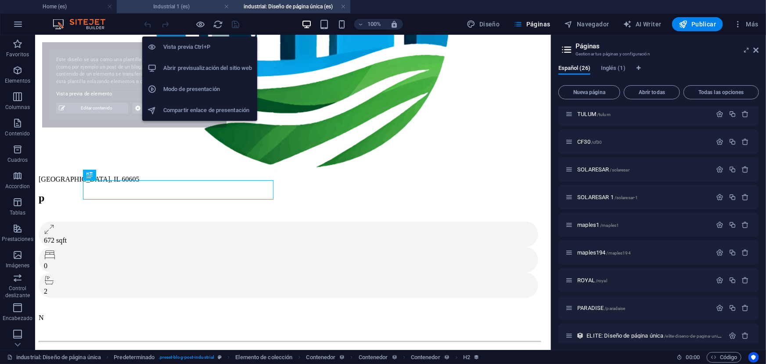
select select "68dce066138015d5ed0fd59c"
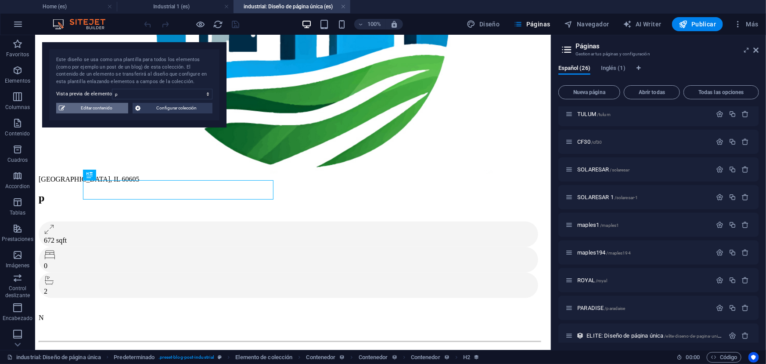
drag, startPoint x: 224, startPoint y: 6, endPoint x: 110, endPoint y: 107, distance: 152.5
click at [224, 6] on link at bounding box center [226, 7] width 5 height 8
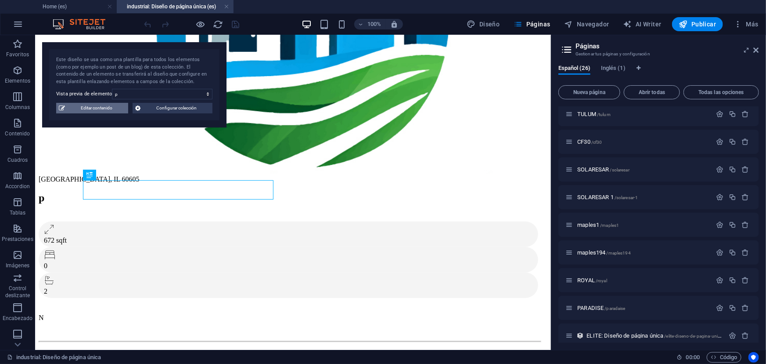
click at [107, 105] on span "Editar contenido" at bounding box center [97, 108] width 58 height 11
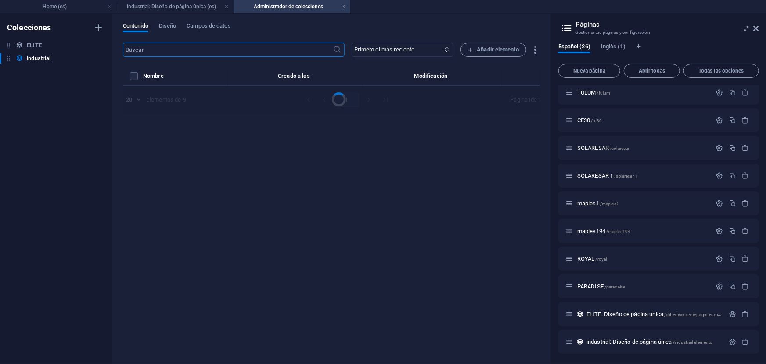
select select "Bodega"
select select "VENTA"
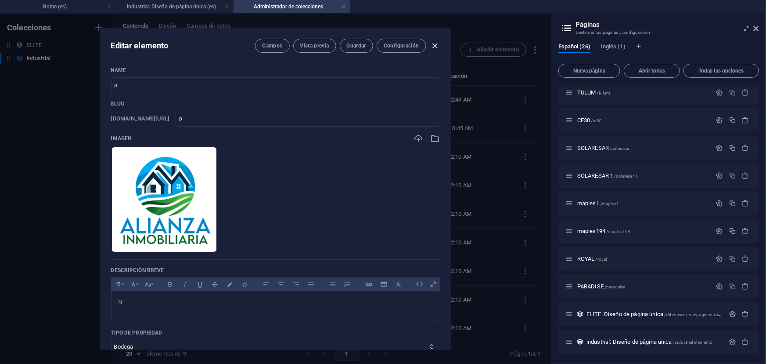
click at [430, 49] on icon "button" at bounding box center [435, 46] width 10 height 10
checkbox input "false"
type input "p"
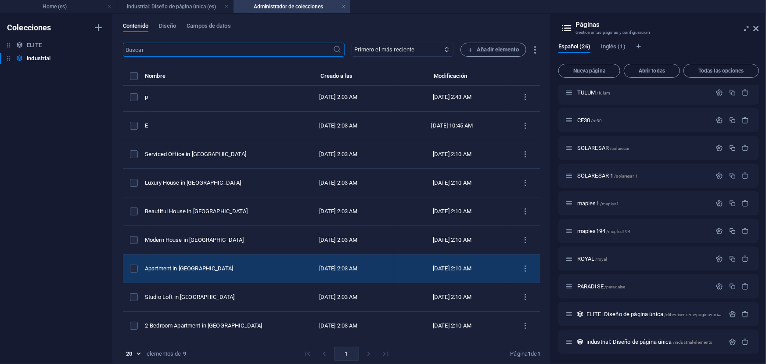
scroll to position [4, 0]
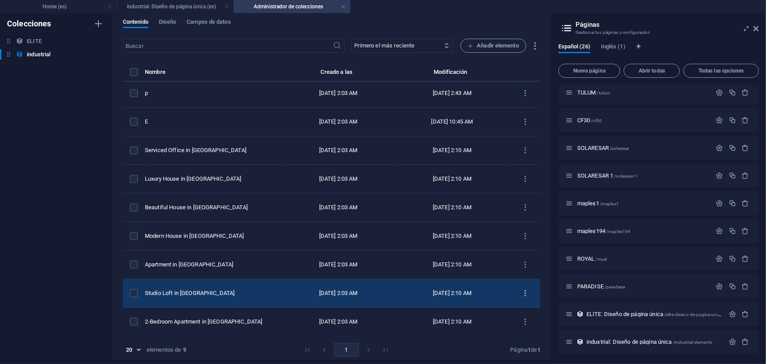
click at [522, 292] on icon "items list" at bounding box center [526, 293] width 8 height 8
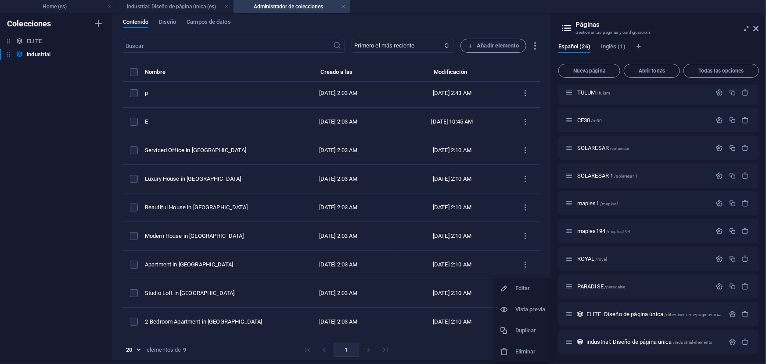
click at [510, 351] on div at bounding box center [508, 351] width 16 height 9
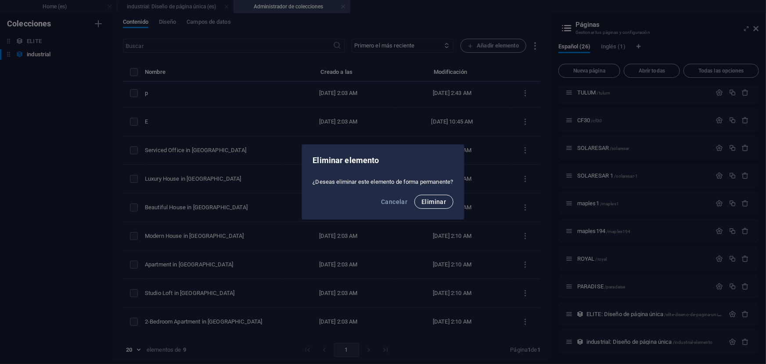
click at [422, 199] on button "Eliminar" at bounding box center [434, 202] width 39 height 14
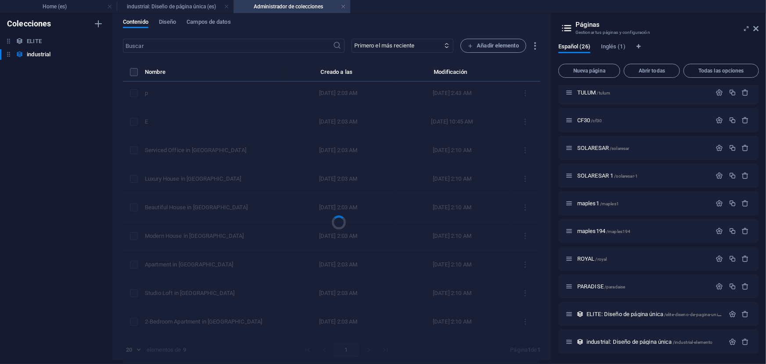
scroll to position [0, 0]
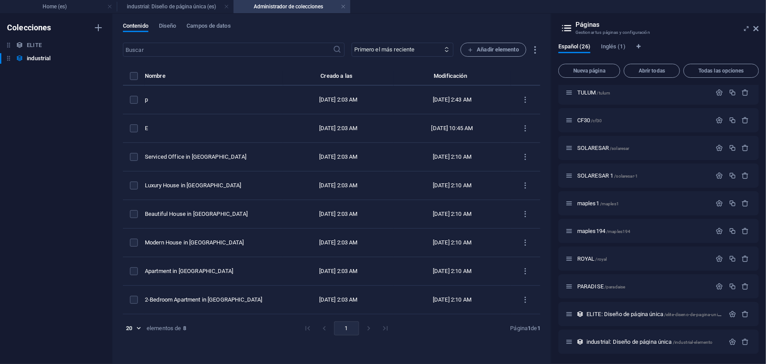
click at [523, 235] on button "items list" at bounding box center [525, 242] width 15 height 14
click at [523, 330] on h6 "Eliminar" at bounding box center [534, 328] width 30 height 11
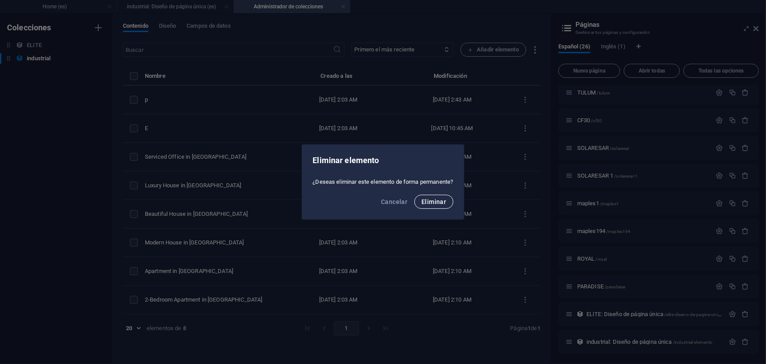
click at [437, 204] on span "Eliminar" at bounding box center [434, 201] width 25 height 7
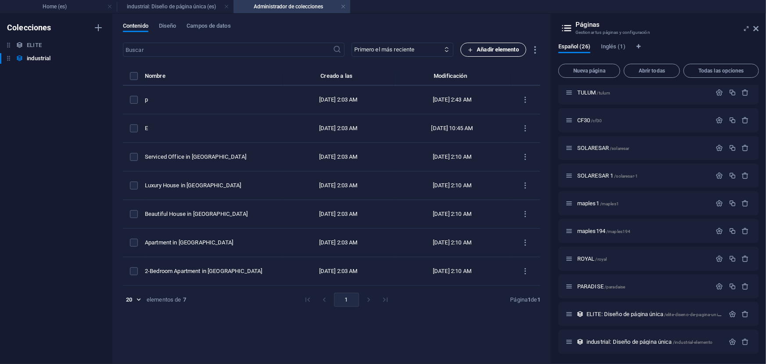
click at [495, 48] on span "Añadir elemento" at bounding box center [493, 49] width 51 height 11
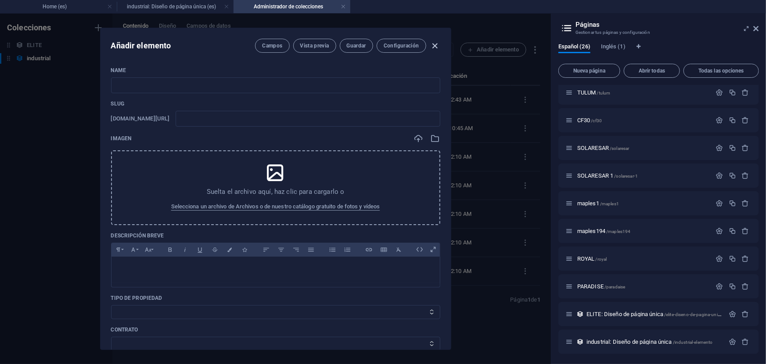
click at [431, 48] on icon "button" at bounding box center [435, 46] width 10 height 10
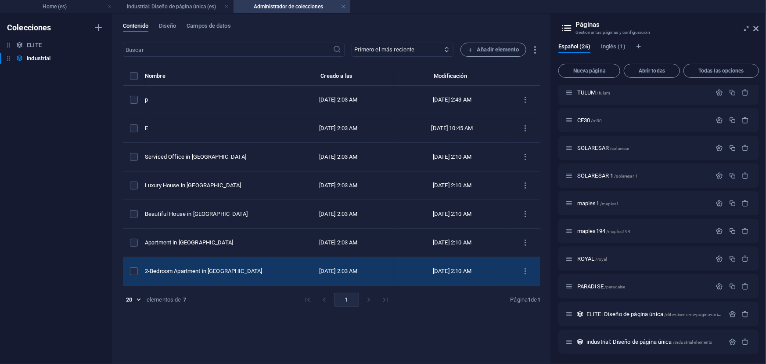
click at [525, 262] on td "items list" at bounding box center [525, 271] width 29 height 29
click at [523, 265] on button "items list" at bounding box center [525, 271] width 15 height 14
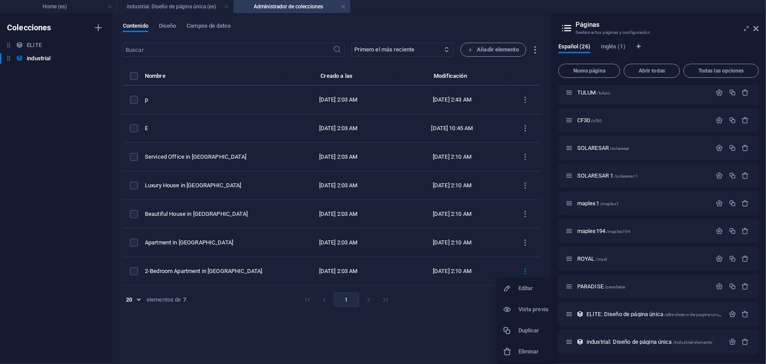
click at [516, 349] on div at bounding box center [511, 351] width 16 height 9
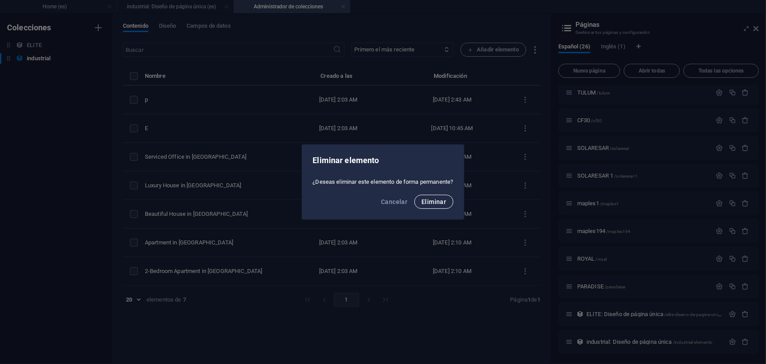
click at [430, 198] on span "Eliminar" at bounding box center [434, 201] width 25 height 7
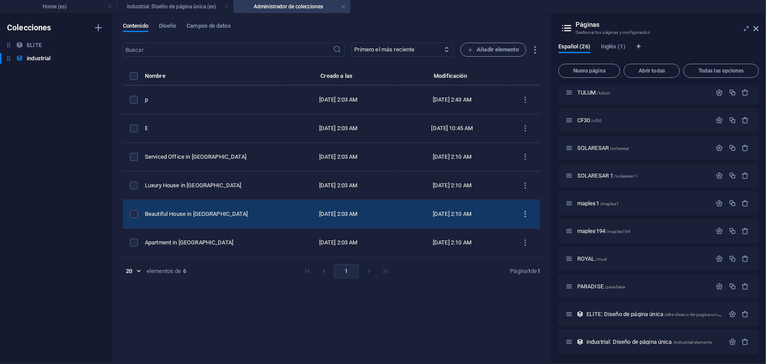
click at [524, 214] on icon "items list" at bounding box center [526, 214] width 8 height 8
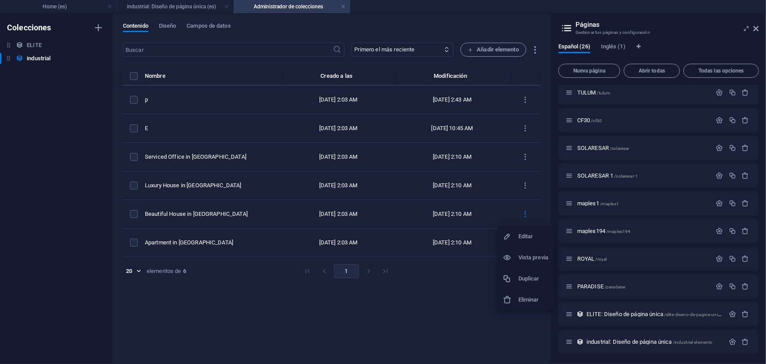
click at [519, 301] on h6 "Eliminar" at bounding box center [534, 299] width 30 height 11
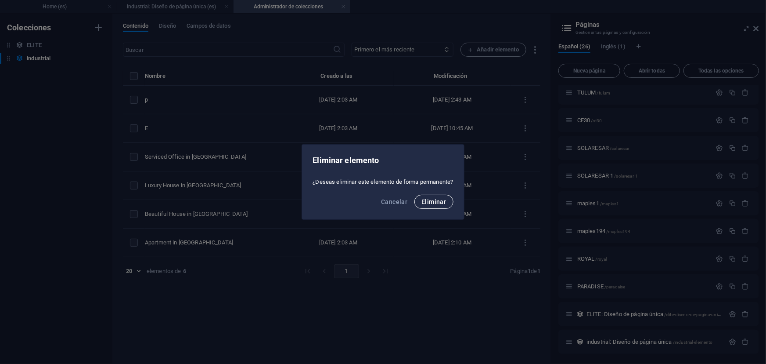
click at [433, 206] on button "Eliminar" at bounding box center [434, 202] width 39 height 14
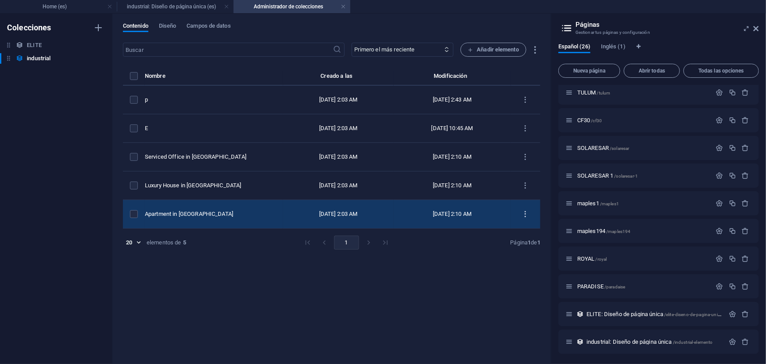
click at [523, 214] on icon "items list" at bounding box center [526, 214] width 8 height 8
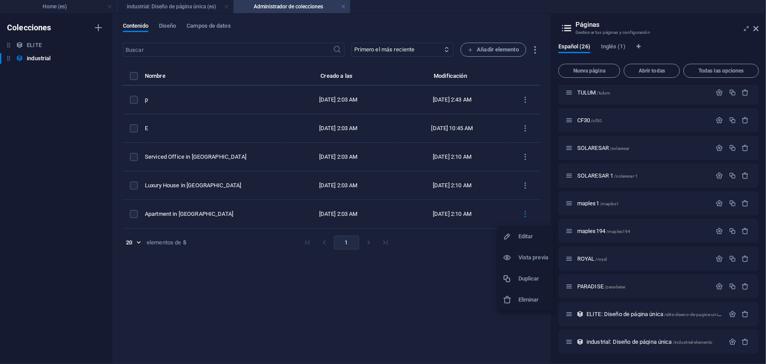
click at [520, 292] on li "Eliminar" at bounding box center [526, 299] width 56 height 21
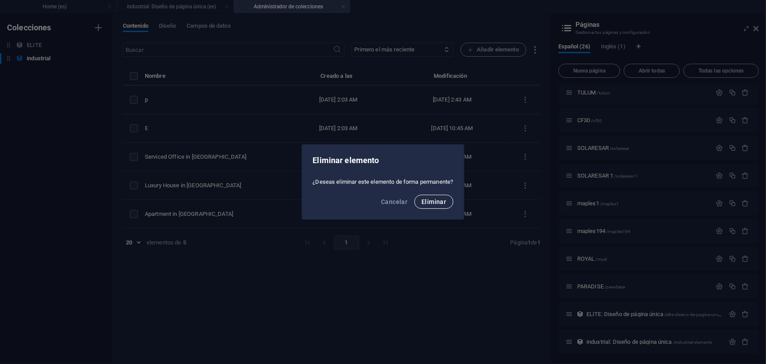
click at [427, 199] on span "Eliminar" at bounding box center [434, 201] width 25 height 7
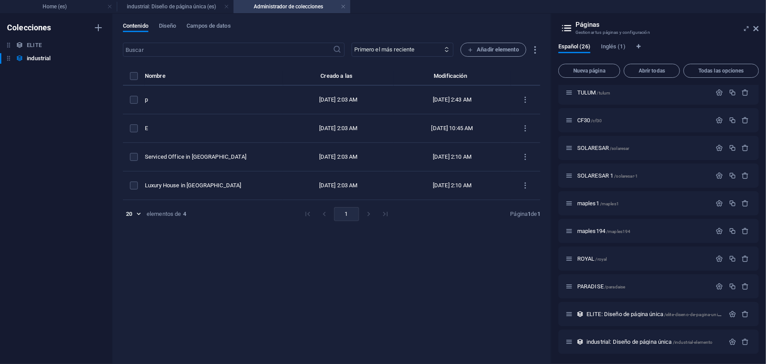
click at [257, 155] on div "Serviced Office in Denver" at bounding box center [210, 157] width 131 height 8
select select "Bodega"
select select "RENTA"
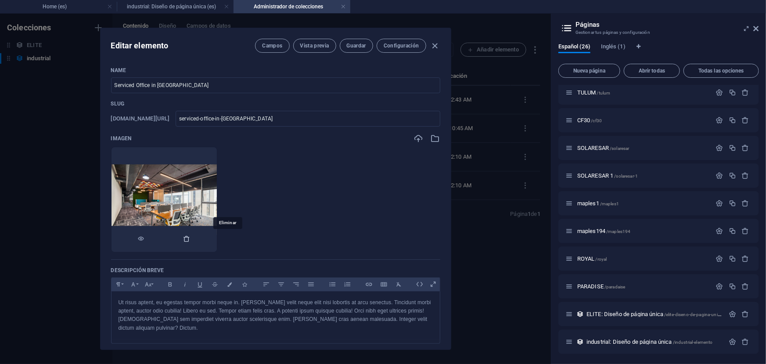
click at [191, 238] on icon "button" at bounding box center [187, 238] width 7 height 7
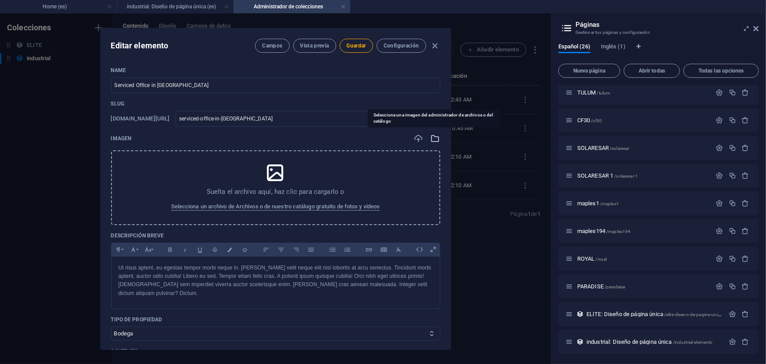
click at [434, 137] on icon "button" at bounding box center [436, 139] width 10 height 10
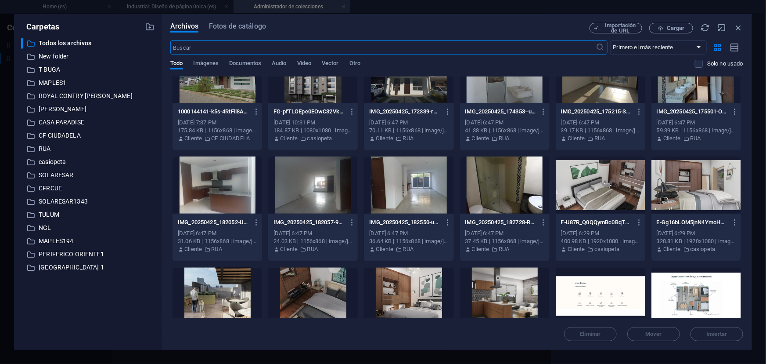
scroll to position [4622, 0]
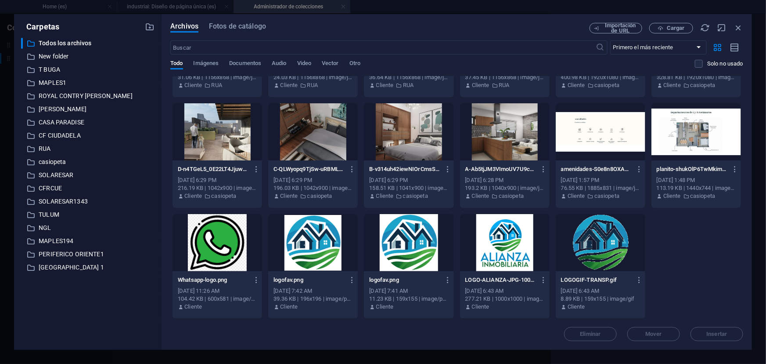
click at [486, 227] on div at bounding box center [505, 242] width 90 height 57
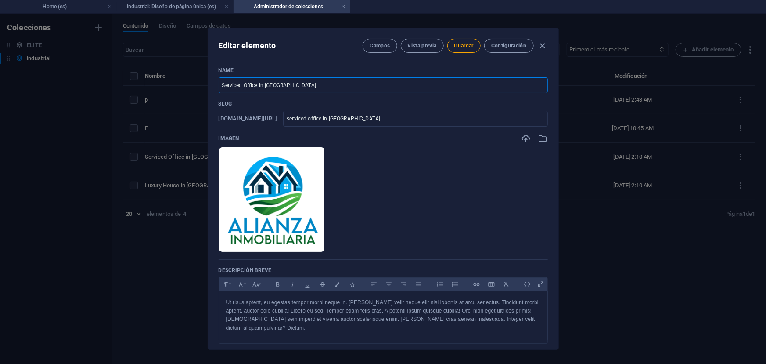
drag, startPoint x: 330, startPoint y: 89, endPoint x: 221, endPoint y: 91, distance: 108.5
click at [221, 91] on input "Serviced Office in Denver" at bounding box center [383, 85] width 329 height 16
click at [226, 87] on input "Serviced Office in Denver" at bounding box center [383, 85] width 329 height 16
drag, startPoint x: 226, startPoint y: 87, endPoint x: 318, endPoint y: 79, distance: 92.1
click at [318, 79] on input "Serviced Office in Denver" at bounding box center [383, 85] width 329 height 16
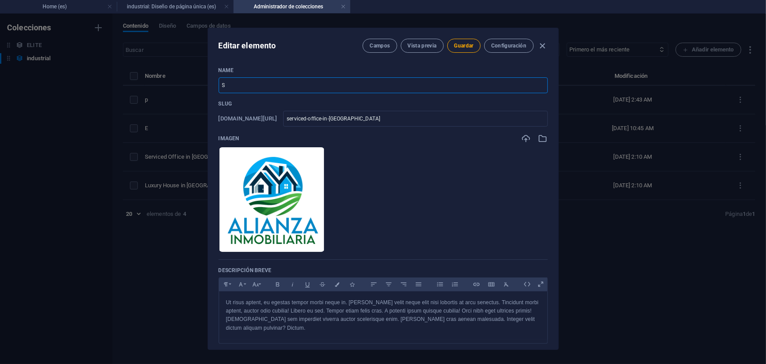
scroll to position [79, 0]
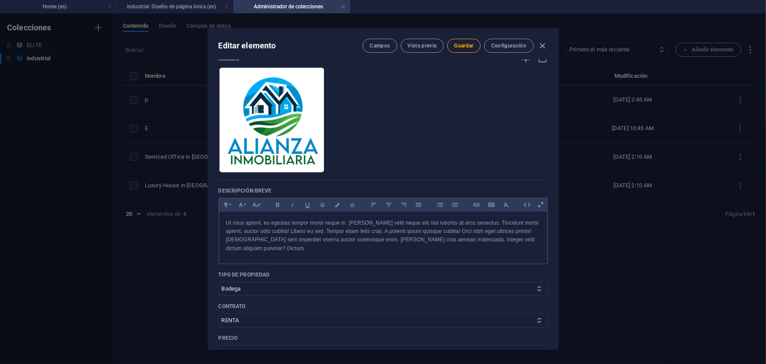
type input "S"
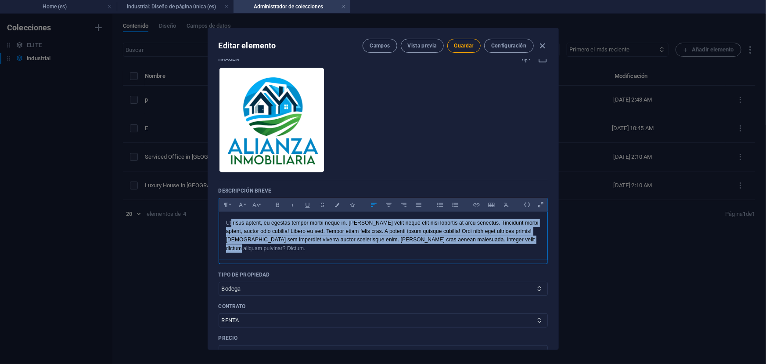
drag, startPoint x: 533, startPoint y: 239, endPoint x: 231, endPoint y: 221, distance: 303.1
click at [231, 221] on p "Ut risus aptent, eu egestas tempor morbi neque in. Lacus velit neque elit nisi …" at bounding box center [383, 236] width 314 height 34
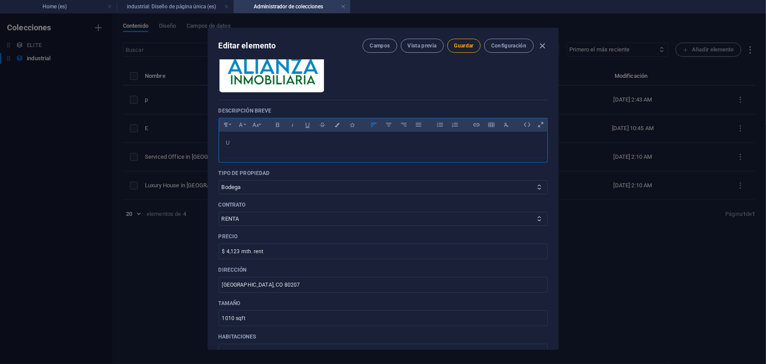
scroll to position [199, 0]
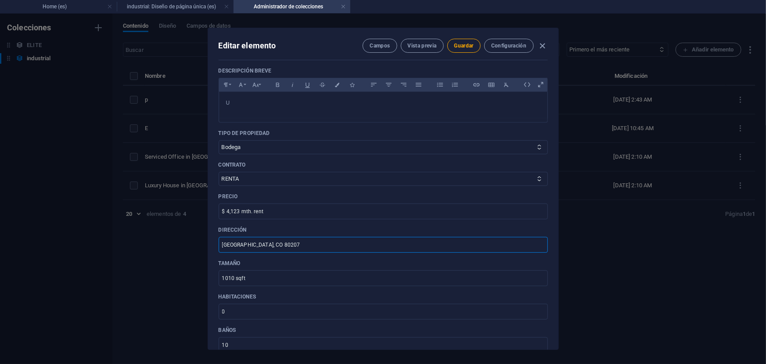
drag, startPoint x: 267, startPoint y: 244, endPoint x: 220, endPoint y: 243, distance: 47.9
click at [220, 243] on input "Denver, CO 80207" at bounding box center [383, 245] width 329 height 16
type input "Tlajomulco"
click at [215, 246] on div "Name S ​ Slug www.example.com/industrial-elemento/ serviced-office-in-denver ​ …" at bounding box center [383, 204] width 350 height 289
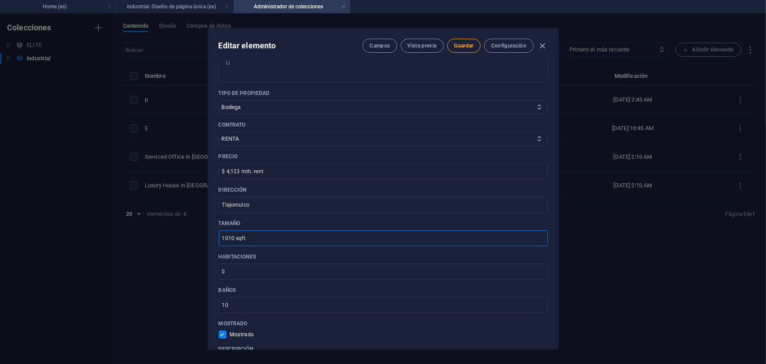
drag, startPoint x: 249, startPoint y: 239, endPoint x: 233, endPoint y: 240, distance: 16.7
click at [235, 240] on input "1010 sqft" at bounding box center [383, 238] width 329 height 16
click at [231, 237] on input "1010 sqft" at bounding box center [383, 238] width 329 height 16
drag, startPoint x: 235, startPoint y: 237, endPoint x: 249, endPoint y: 238, distance: 14.1
click at [249, 238] on input "1010 sqft" at bounding box center [383, 238] width 329 height 16
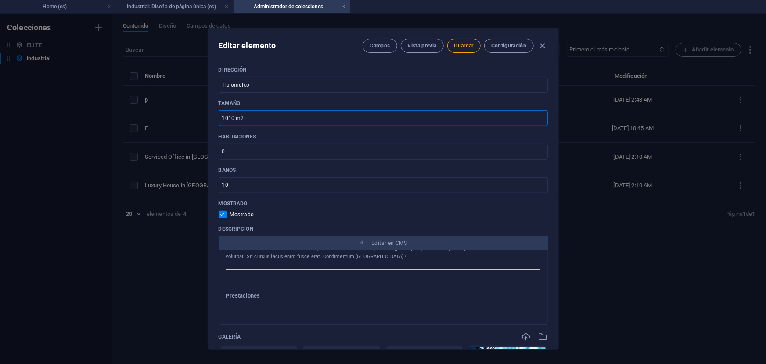
scroll to position [559, 0]
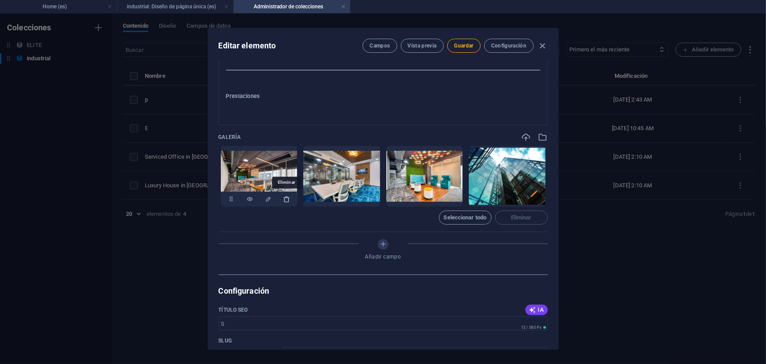
type input "1010 m2"
click at [287, 198] on icon "button" at bounding box center [286, 198] width 7 height 7
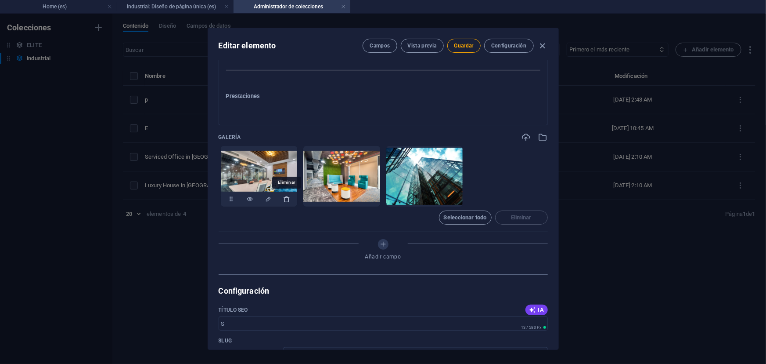
click at [286, 198] on icon "button" at bounding box center [286, 198] width 7 height 7
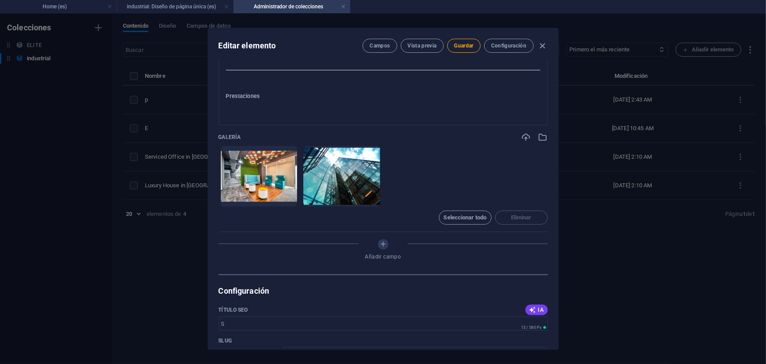
click at [286, 198] on icon "button" at bounding box center [286, 198] width 7 height 7
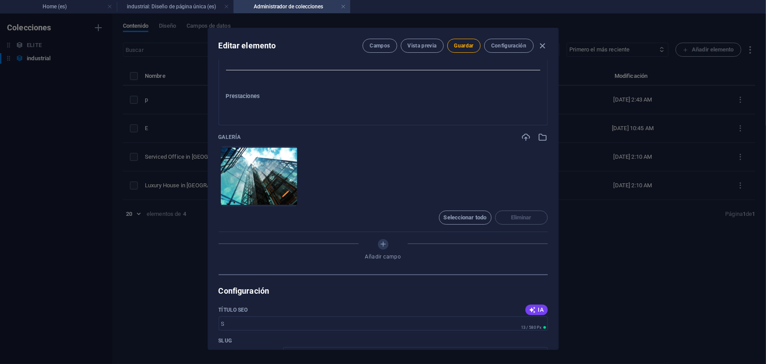
click at [286, 198] on icon "button" at bounding box center [286, 198] width 7 height 7
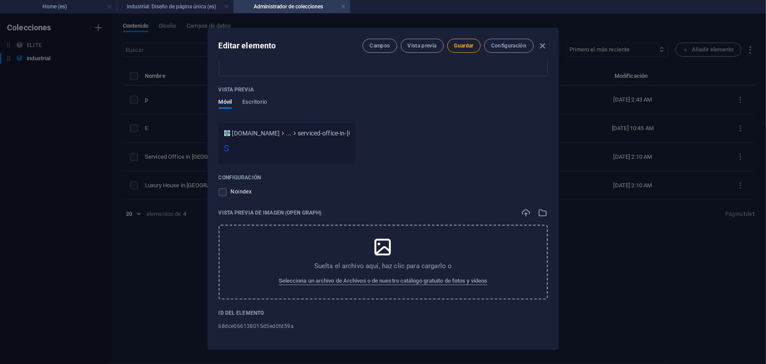
scroll to position [849, 0]
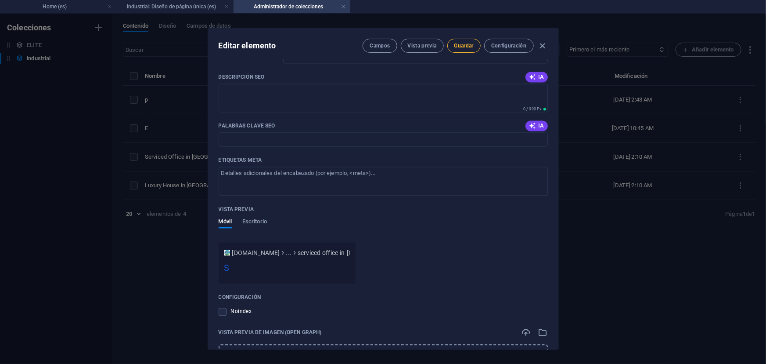
click at [470, 48] on button "Guardar" at bounding box center [463, 46] width 33 height 14
click at [459, 47] on span "Guardar" at bounding box center [464, 45] width 19 height 7
click at [541, 49] on icon "button" at bounding box center [543, 46] width 10 height 10
checkbox input "false"
type input "serviced-office-in-denver"
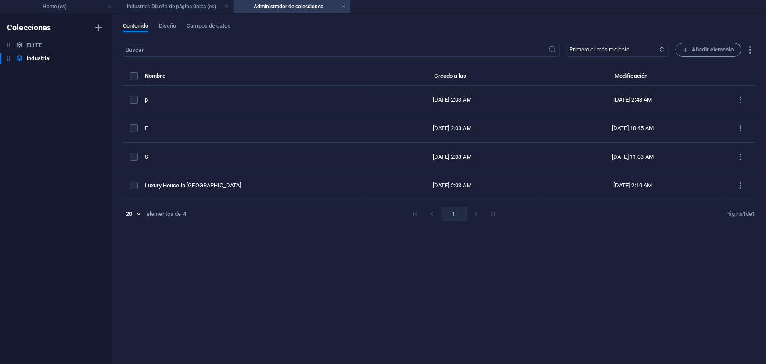
scroll to position [762, 0]
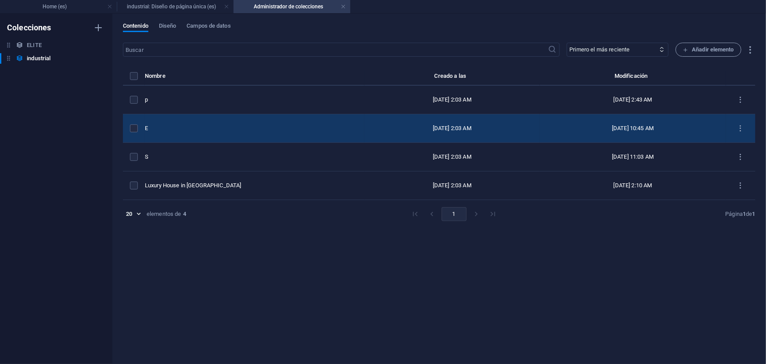
click at [179, 131] on div "E" at bounding box center [251, 128] width 213 height 8
select select "Bodega"
select select "VENTA"
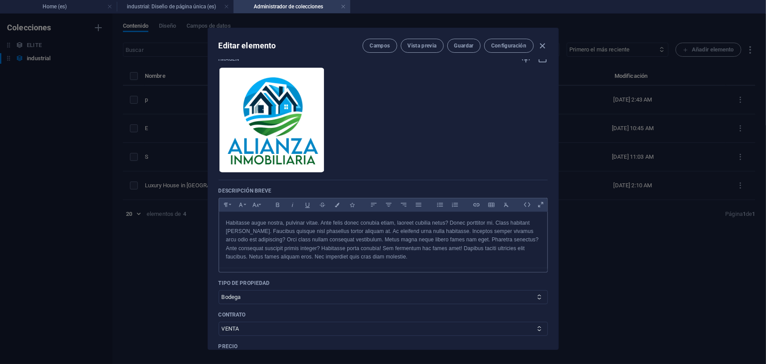
scroll to position [119, 0]
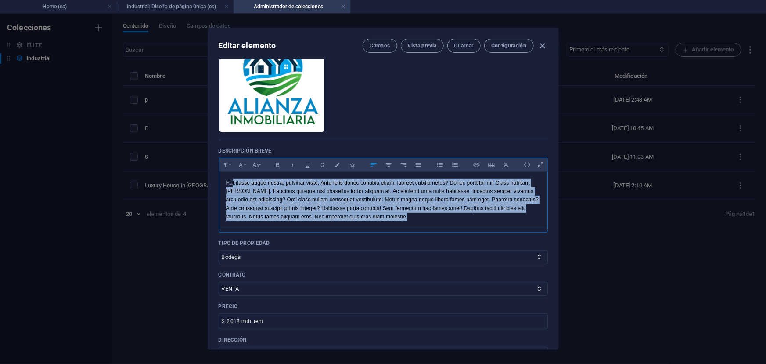
drag, startPoint x: 240, startPoint y: 185, endPoint x: 411, endPoint y: 220, distance: 174.2
click at [411, 217] on p "Habitasse augue nostra, pulvinar vitae. Ante felis donec conubia etiam, laoreet…" at bounding box center [383, 200] width 314 height 42
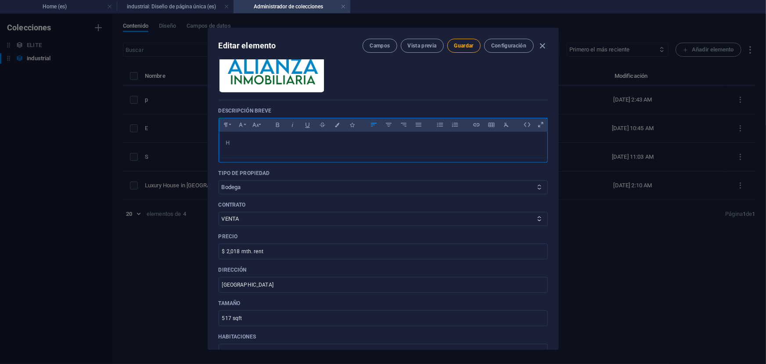
scroll to position [199, 0]
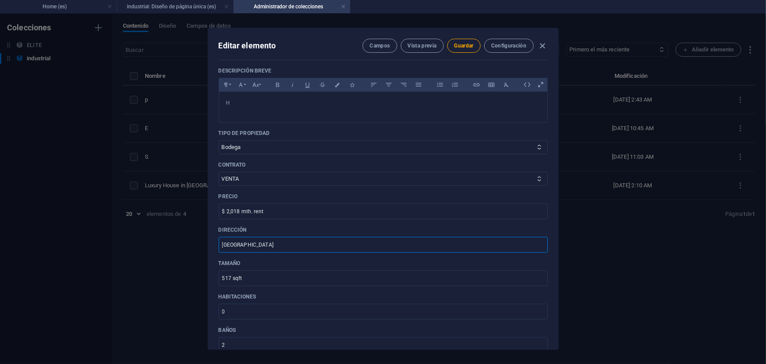
drag, startPoint x: 272, startPoint y: 242, endPoint x: 209, endPoint y: 242, distance: 63.7
click at [209, 239] on div "Name E ​ Slug www.example.com/industrial-elemento/ executive-office-in-anaheim …" at bounding box center [383, 204] width 350 height 289
type input "Tlajomulco"
drag, startPoint x: 250, startPoint y: 276, endPoint x: 232, endPoint y: 278, distance: 18.1
click at [232, 278] on input "517 sqft" at bounding box center [383, 278] width 329 height 16
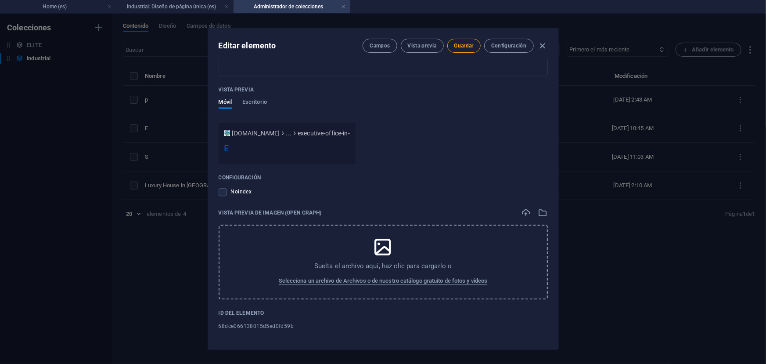
scroll to position [650, 0]
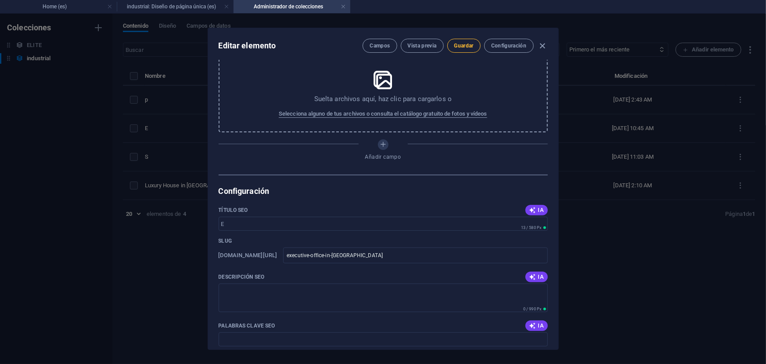
type input "517 m2"
click at [457, 47] on span "Guardar" at bounding box center [464, 45] width 19 height 7
click at [543, 46] on icon "button" at bounding box center [543, 46] width 10 height 10
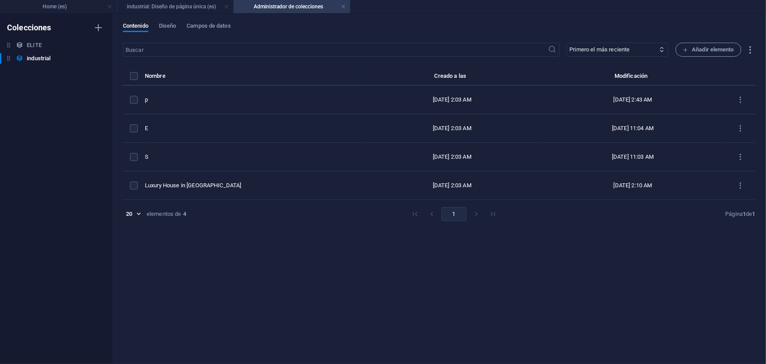
checkbox input "false"
type input "executive-office-in-anaheim"
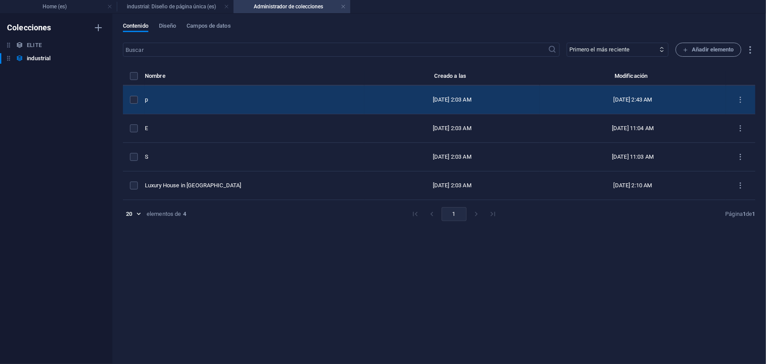
click at [194, 103] on td "p" at bounding box center [255, 100] width 220 height 29
select select "Bodega"
select select "VENTA"
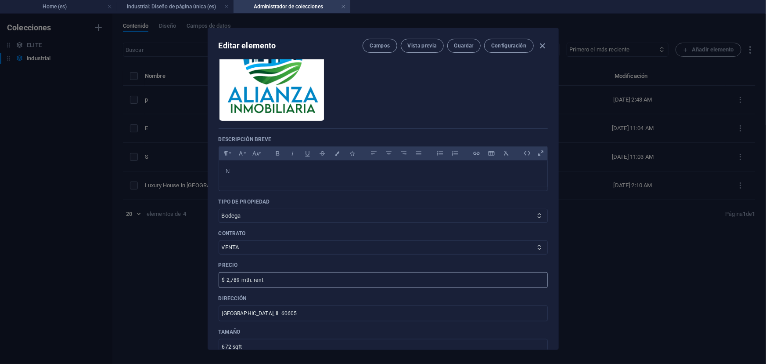
scroll to position [171, 0]
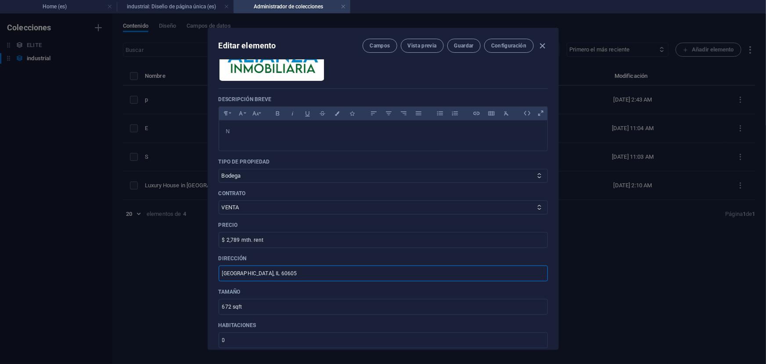
drag, startPoint x: 268, startPoint y: 273, endPoint x: 200, endPoint y: 264, distance: 68.7
click at [200, 264] on div "Editar elemento Campos Vista previa Guardar Configuración Name p ​ Slug www.exa…" at bounding box center [383, 189] width 766 height 350
type input "Tlajomulco"
click at [274, 310] on input "672 sqft" at bounding box center [383, 307] width 329 height 16
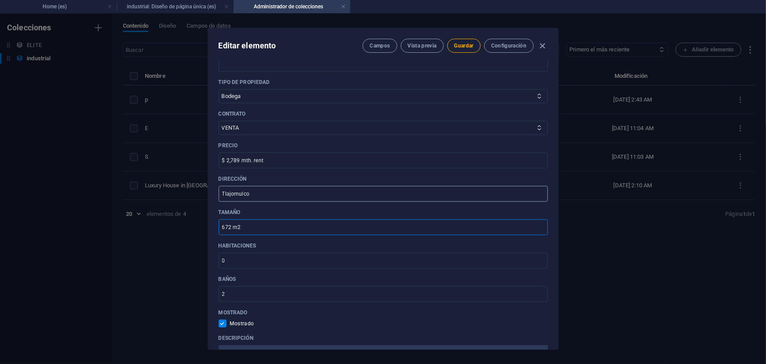
scroll to position [290, 0]
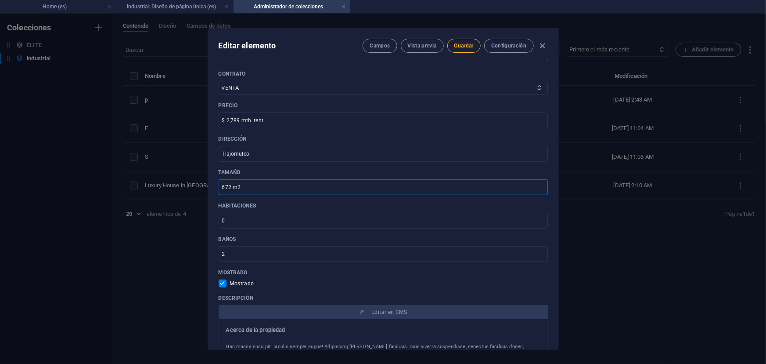
type input "672 m2"
click at [468, 41] on button "Guardar" at bounding box center [463, 46] width 33 height 14
click at [545, 46] on icon "button" at bounding box center [543, 46] width 10 height 10
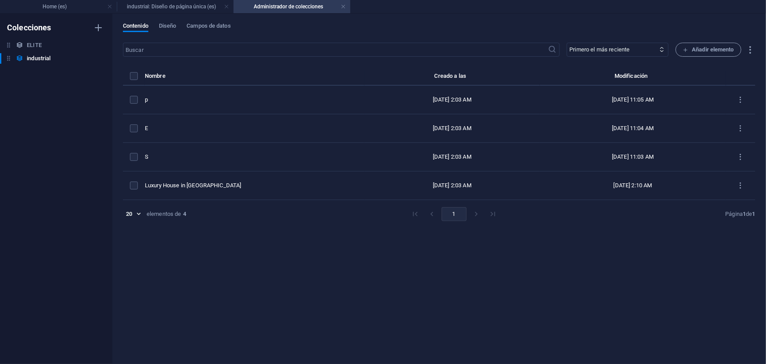
checkbox input "false"
type input "p"
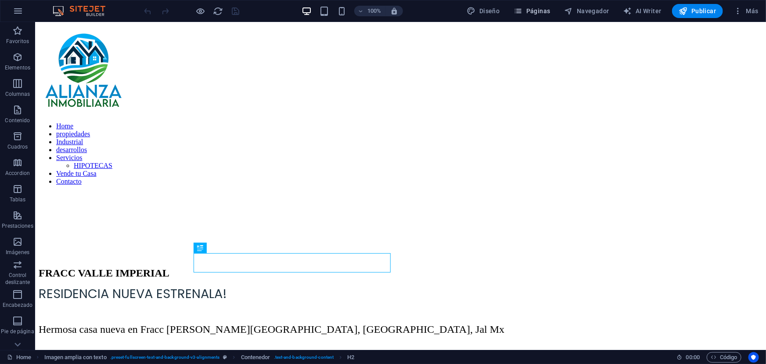
click at [530, 15] on span "Páginas" at bounding box center [532, 11] width 36 height 9
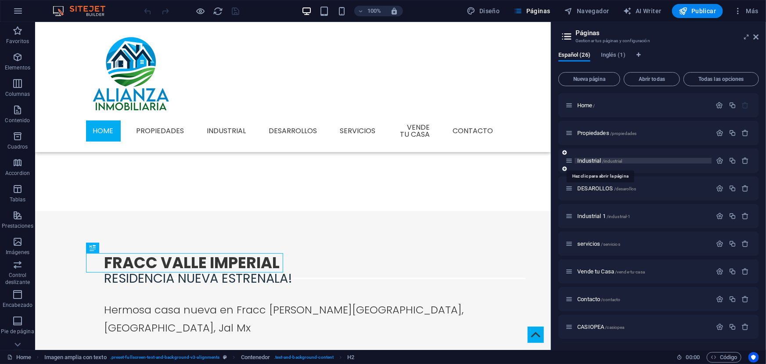
click at [589, 160] on span "Industrial /industrial" at bounding box center [599, 160] width 45 height 7
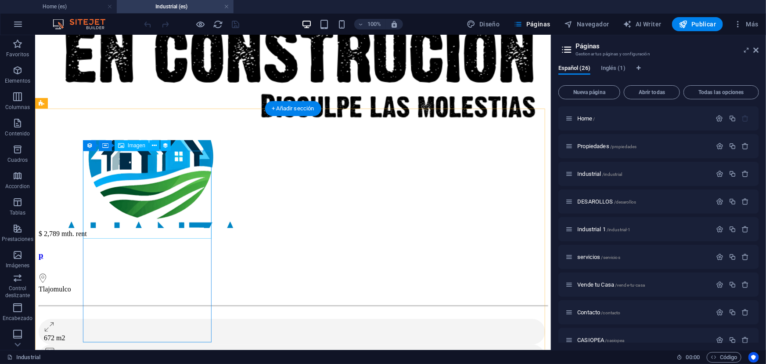
scroll to position [445, 0]
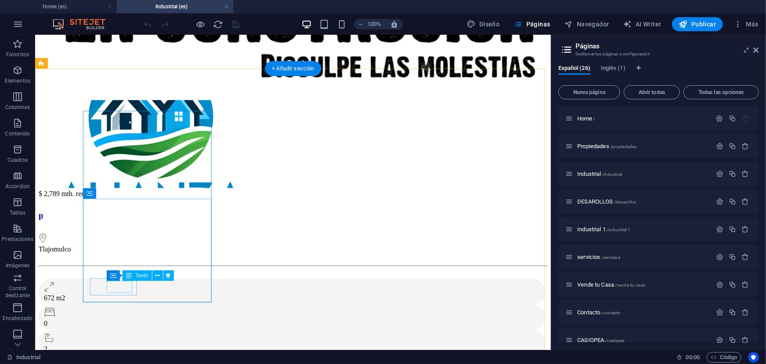
click at [131, 293] on div "672 m2" at bounding box center [291, 297] width 496 height 8
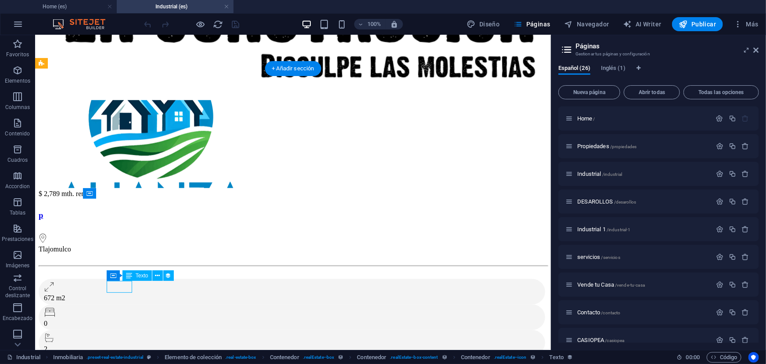
click at [131, 293] on div "672 m2" at bounding box center [291, 297] width 496 height 8
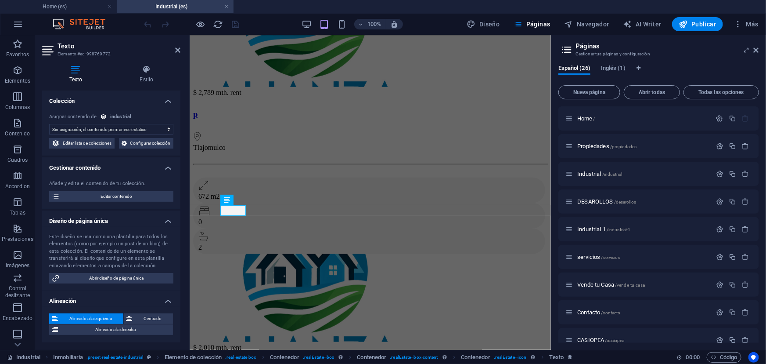
select select "size"
click at [242, 200] on div "672 m2" at bounding box center [369, 196] width 342 height 8
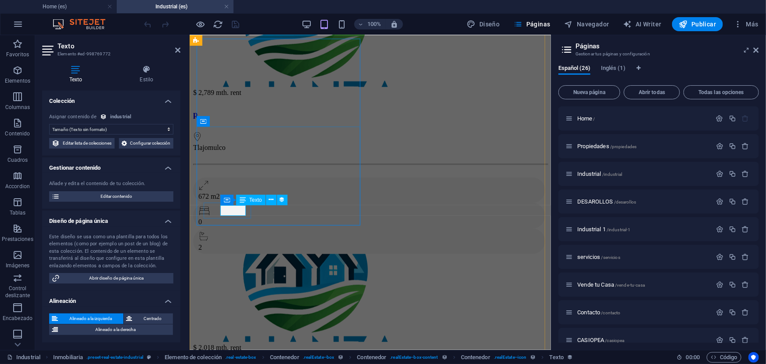
click at [242, 200] on div "672 m2" at bounding box center [369, 196] width 342 height 8
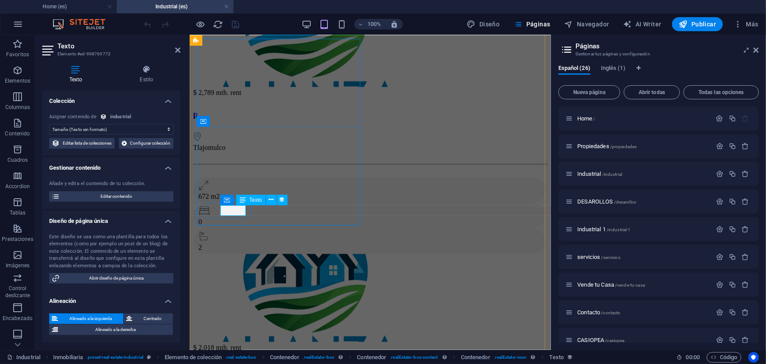
click at [242, 200] on div "672 m2" at bounding box center [369, 196] width 342 height 8
click at [243, 198] on icon at bounding box center [243, 200] width 6 height 11
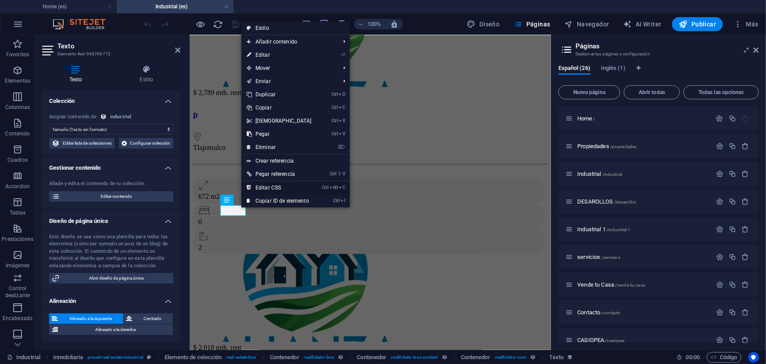
click at [275, 188] on link "Ctrl Alt C Editar CSS" at bounding box center [280, 187] width 76 height 13
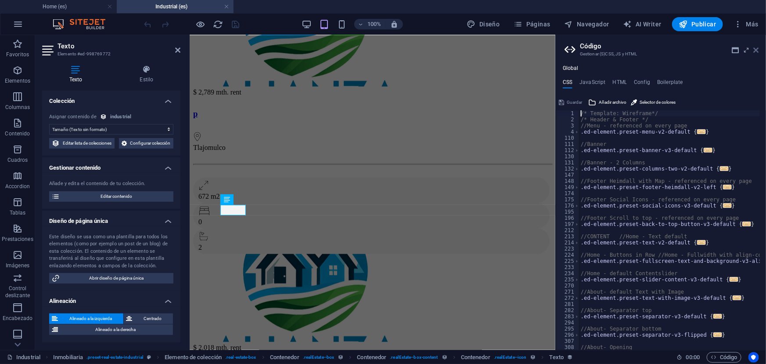
click at [758, 51] on icon at bounding box center [756, 50] width 5 height 7
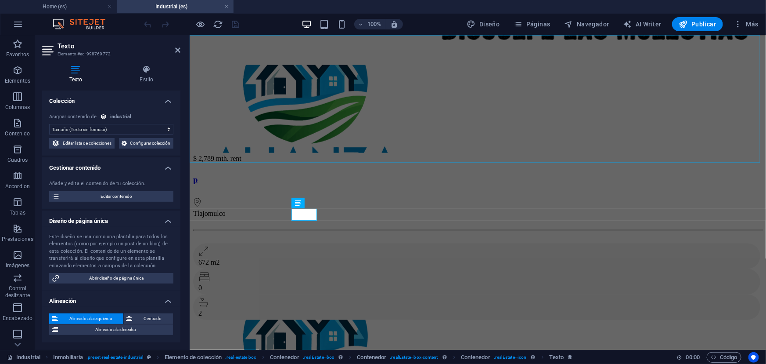
scroll to position [518, 0]
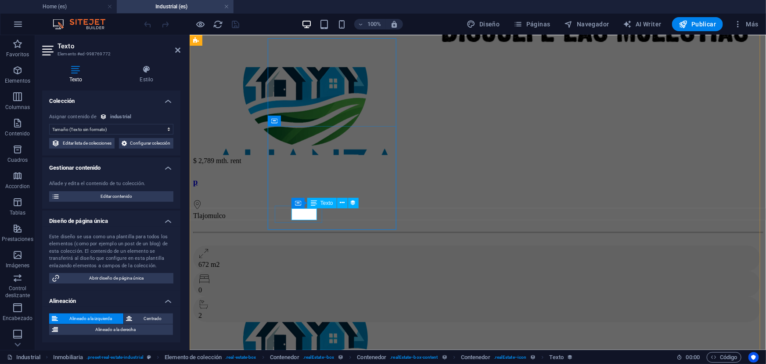
click at [312, 260] on div "672 m2" at bounding box center [476, 264] width 557 height 8
click at [315, 205] on icon at bounding box center [314, 203] width 6 height 11
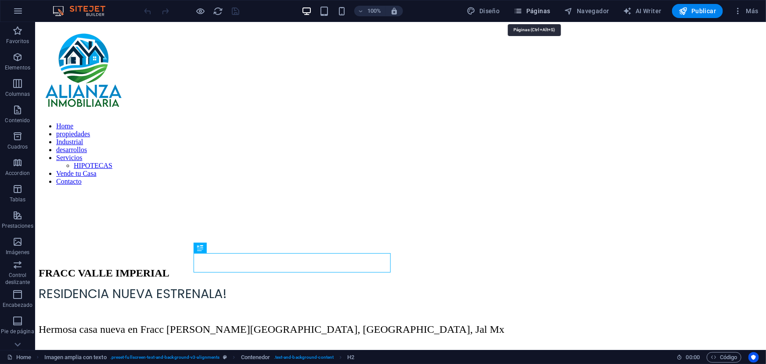
click at [523, 13] on icon "button" at bounding box center [518, 11] width 9 height 9
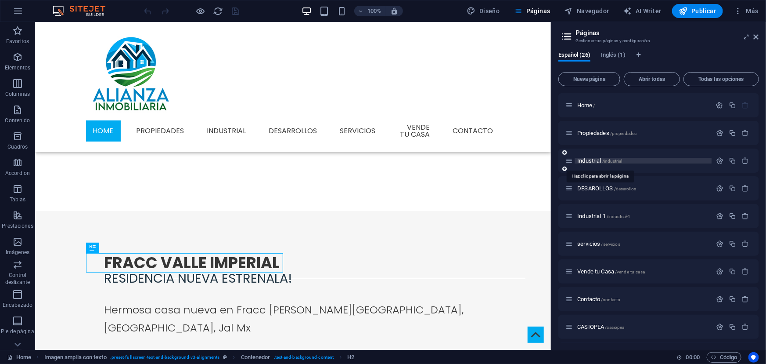
click at [589, 160] on span "Industrial /industrial" at bounding box center [599, 160] width 45 height 7
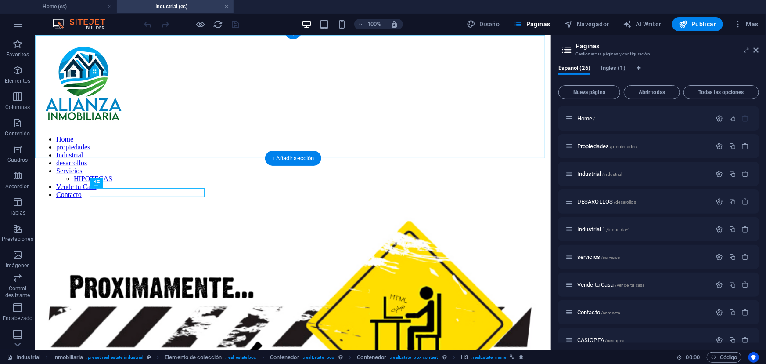
scroll to position [485, 0]
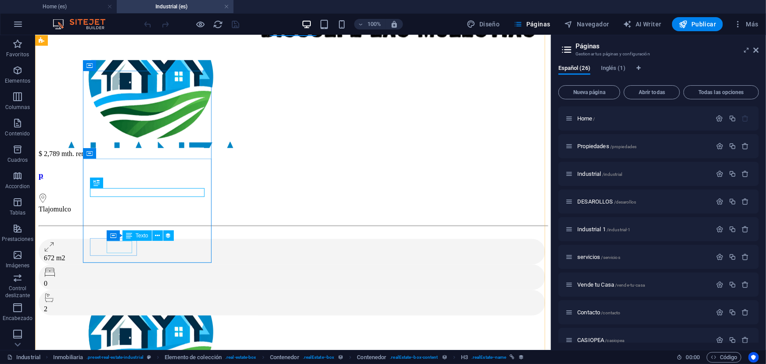
click at [128, 253] on div "672 m2" at bounding box center [291, 257] width 496 height 8
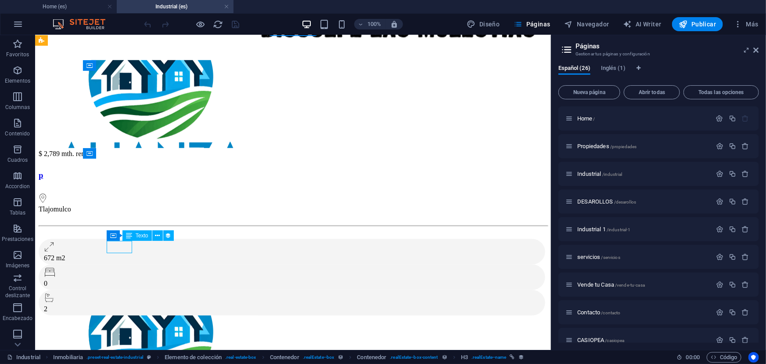
click at [128, 253] on div "672 m2" at bounding box center [291, 257] width 496 height 8
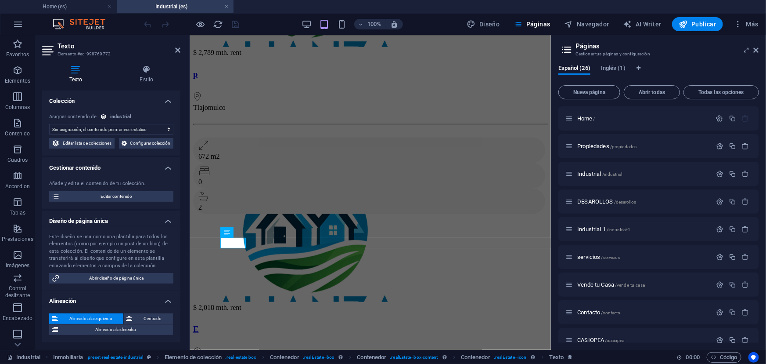
scroll to position [412, 0]
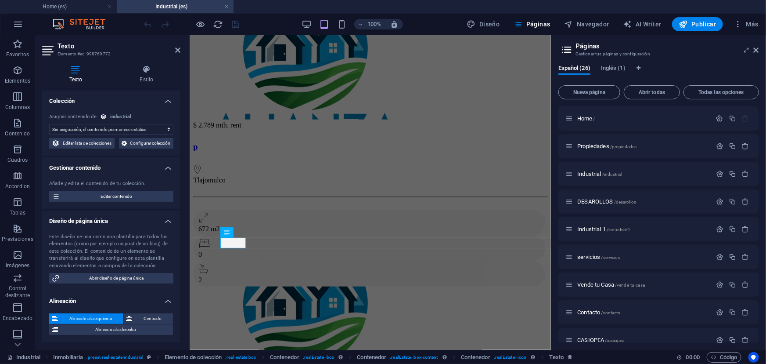
select select "size"
click at [121, 202] on span "Editar contenido" at bounding box center [116, 196] width 108 height 11
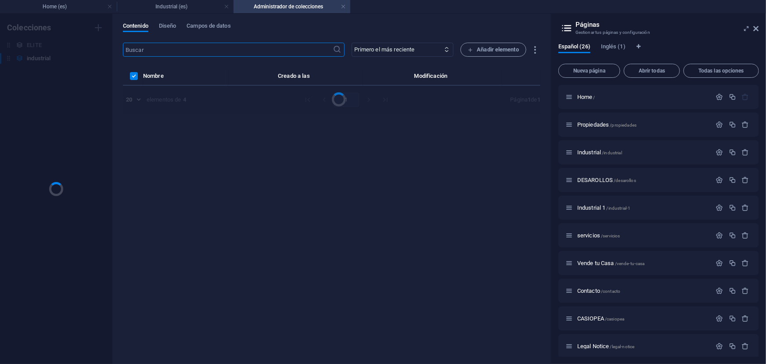
scroll to position [0, 0]
select select "Bodega"
select select "VENTA"
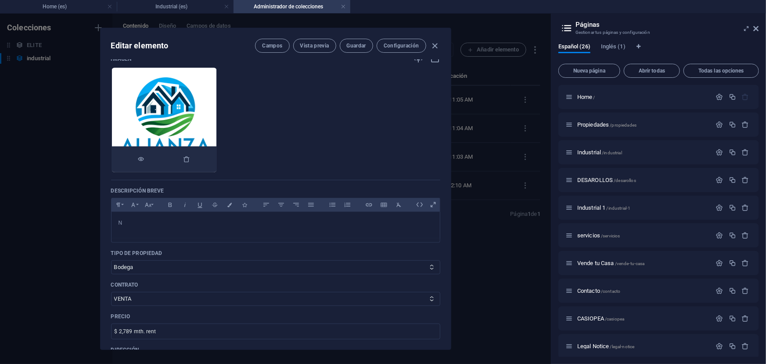
scroll to position [119, 0]
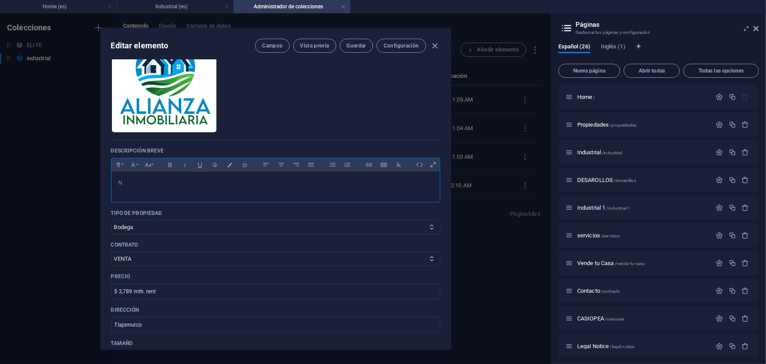
click at [195, 179] on p "N" at bounding box center [276, 183] width 314 height 8
click at [433, 166] on icon at bounding box center [433, 165] width 14 height 14
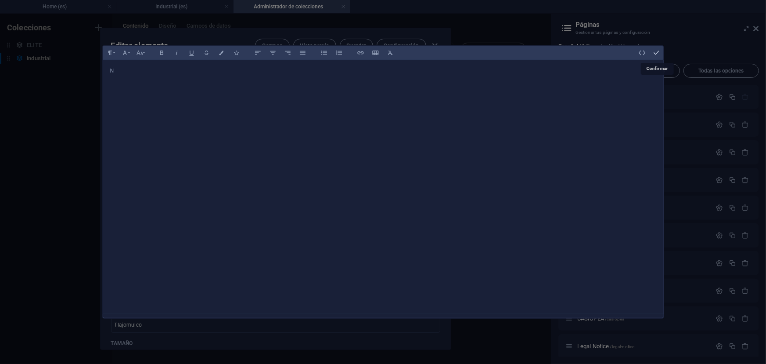
click at [655, 52] on icon "button" at bounding box center [657, 53] width 8 height 8
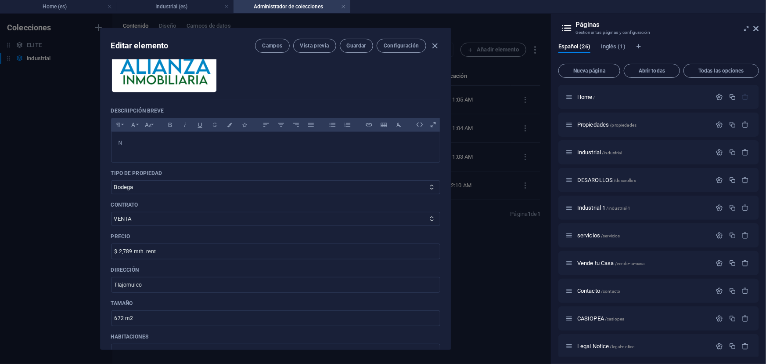
scroll to position [199, 0]
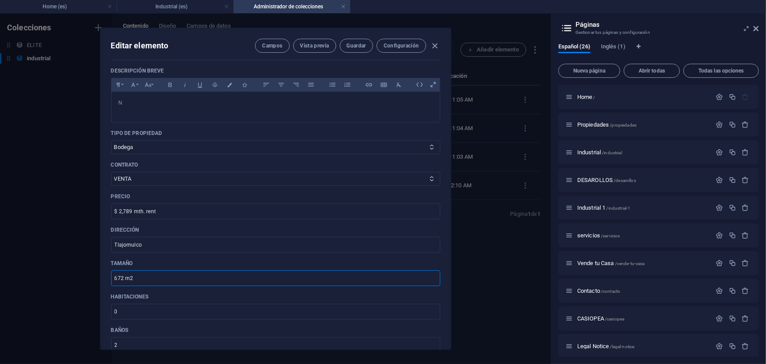
click at [165, 273] on input "672 m2" at bounding box center [275, 278] width 329 height 16
paste input "2"
type input "672 m2"
click at [432, 48] on icon "button" at bounding box center [435, 46] width 10 height 10
checkbox input "false"
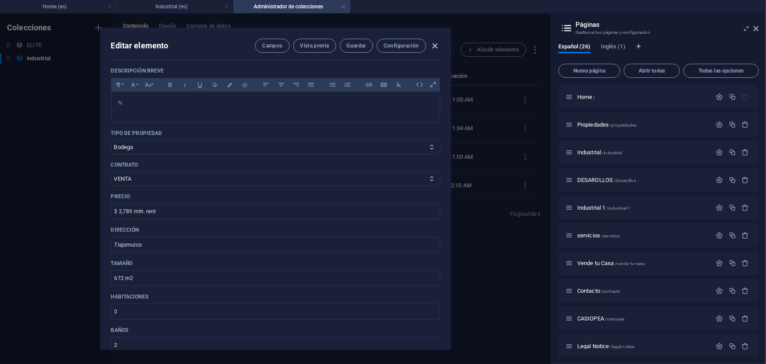
type input "p"
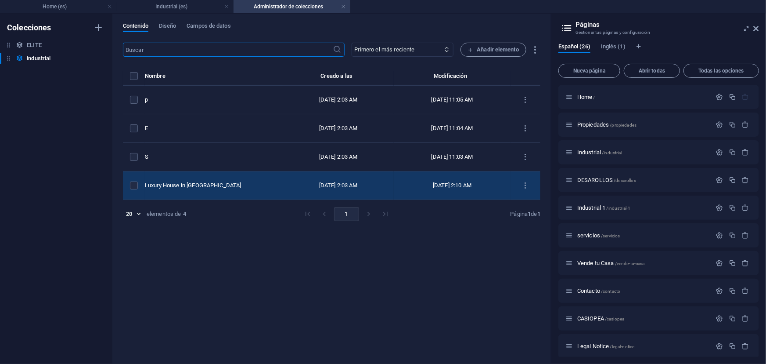
click at [245, 185] on div "Luxury House in Newton" at bounding box center [210, 185] width 131 height 8
select select "Nave"
select select "VENTA"
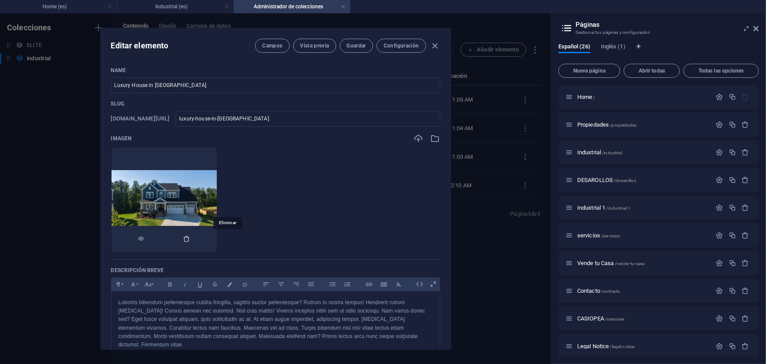
click at [191, 239] on icon "button" at bounding box center [187, 238] width 7 height 7
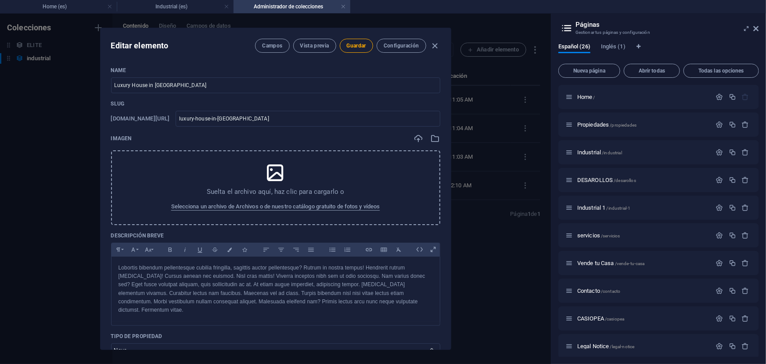
click at [307, 184] on div "Suelta el archivo aquí, haz clic para cargarlo o Selecciona un archivo de Archi…" at bounding box center [275, 187] width 329 height 75
click at [436, 141] on icon "button" at bounding box center [436, 139] width 10 height 10
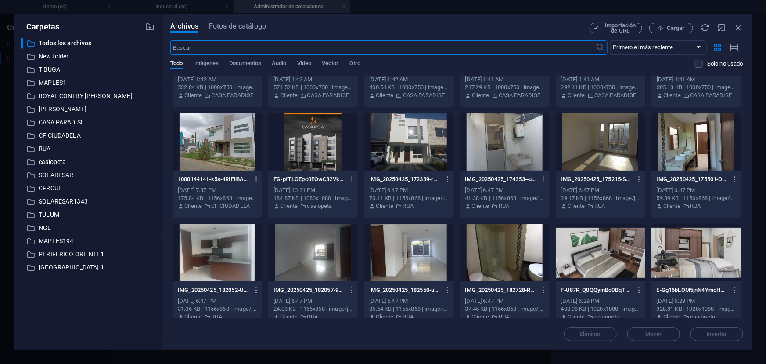
scroll to position [4622, 0]
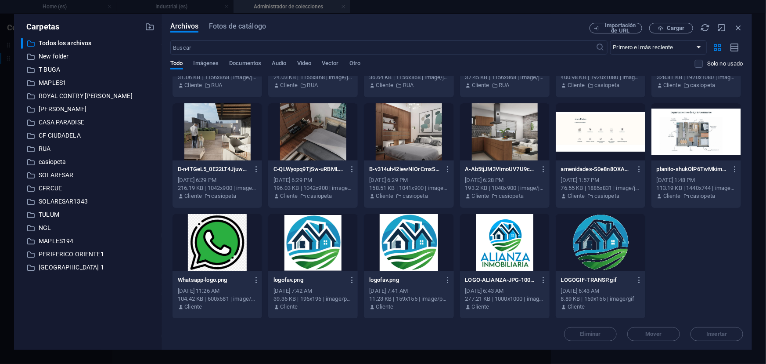
click at [492, 229] on div at bounding box center [505, 242] width 90 height 57
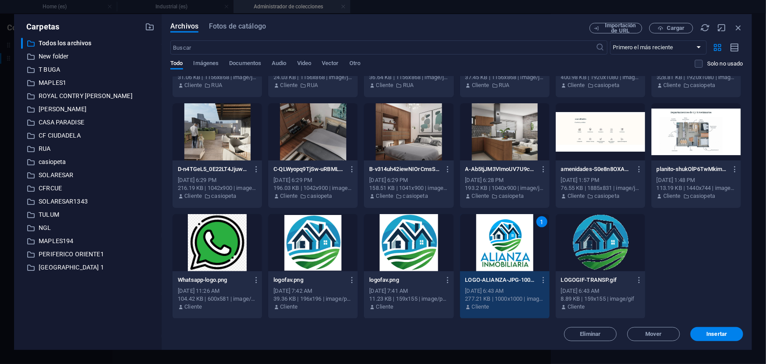
click at [492, 229] on div "1" at bounding box center [505, 242] width 90 height 57
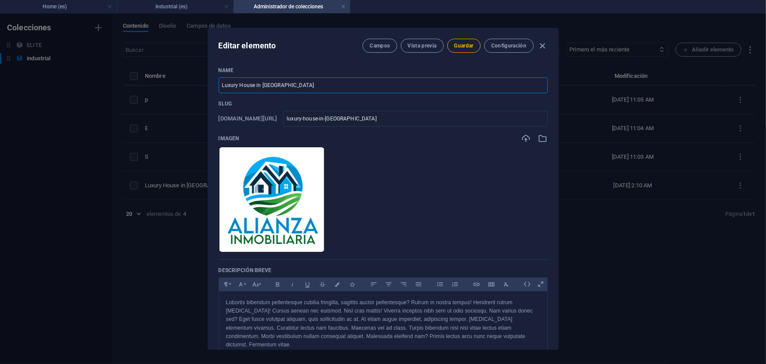
drag, startPoint x: 228, startPoint y: 86, endPoint x: 289, endPoint y: 88, distance: 60.2
click at [289, 88] on input "Luxury House in Newton" at bounding box center [383, 85] width 329 height 16
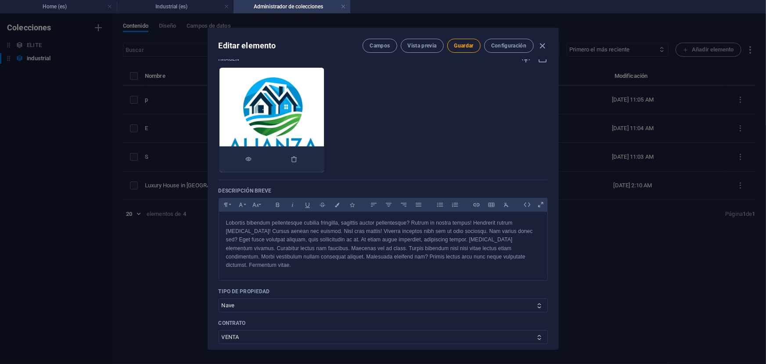
scroll to position [119, 0]
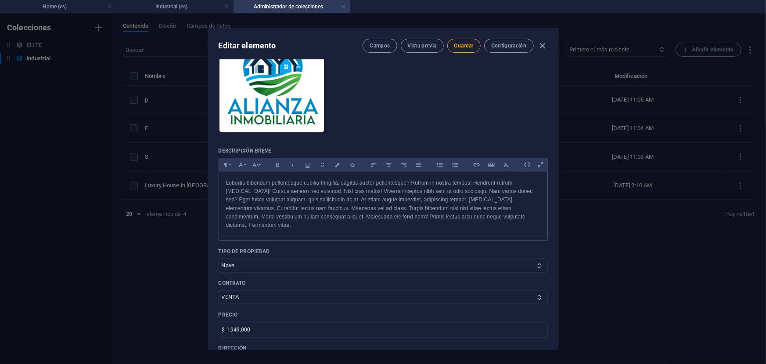
type input "L"
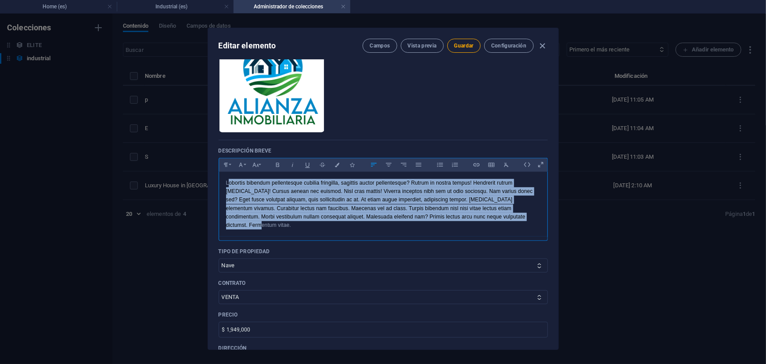
drag, startPoint x: 229, startPoint y: 182, endPoint x: 531, endPoint y: 220, distance: 305.0
click at [532, 219] on p "Lobortis bibendum pellentesque cubilia fringilla, sagittis auctor pellentesque?…" at bounding box center [383, 204] width 314 height 51
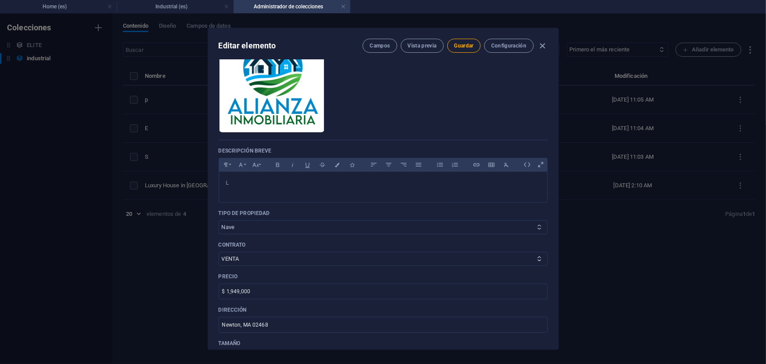
click at [287, 228] on select "Nave Terreno Bodega" at bounding box center [383, 227] width 329 height 14
click at [292, 224] on select "Nave Terreno Bodega" at bounding box center [383, 227] width 329 height 14
click at [292, 217] on div "Tipo de propiedad Nave Terreno Bodega" at bounding box center [383, 221] width 329 height 25
click at [292, 223] on select "Nave Terreno Bodega" at bounding box center [383, 227] width 329 height 14
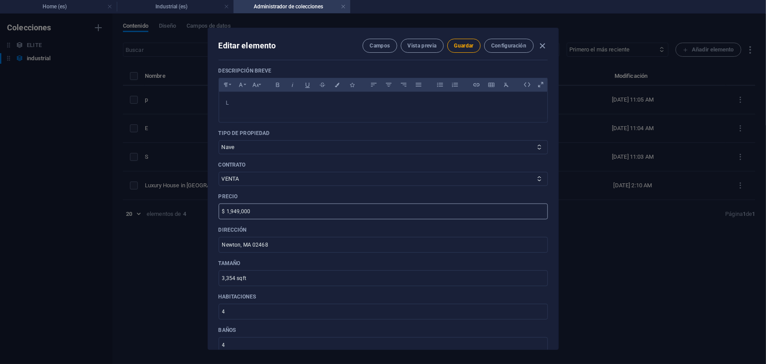
scroll to position [239, 0]
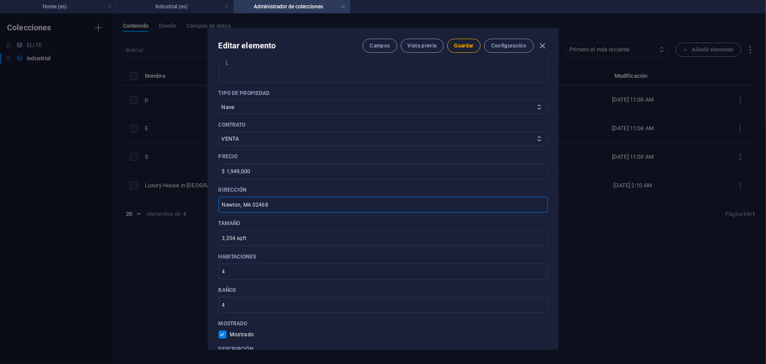
drag, startPoint x: 273, startPoint y: 209, endPoint x: 225, endPoint y: 211, distance: 48.4
click at [225, 211] on input "Newton, MA 02468" at bounding box center [383, 205] width 329 height 16
type input "N"
type input "Tlajomulco"
click at [267, 235] on input "3,354 sqft" at bounding box center [383, 238] width 329 height 16
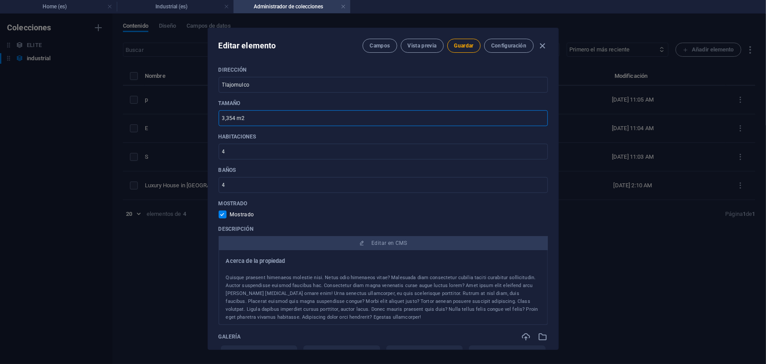
scroll to position [319, 0]
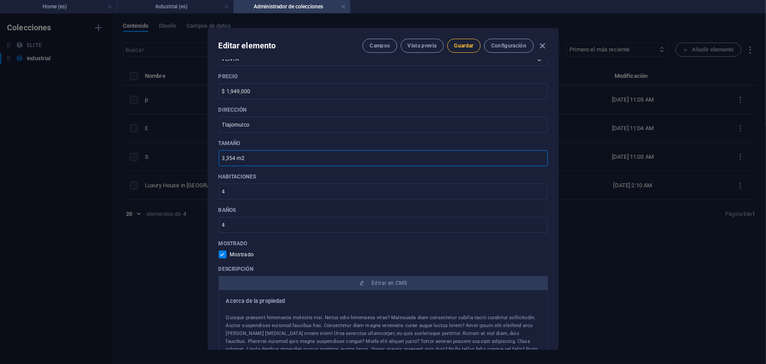
type input "3,354 m2"
click at [457, 51] on button "Guardar" at bounding box center [463, 46] width 33 height 14
click at [543, 47] on icon "button" at bounding box center [543, 46] width 10 height 10
checkbox input "false"
type input "luxury-house-in-newton"
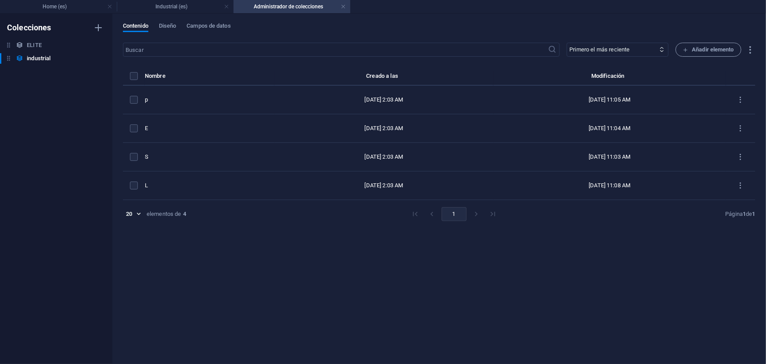
scroll to position [285, 0]
click at [205, 23] on span "Campos de datos" at bounding box center [209, 27] width 44 height 12
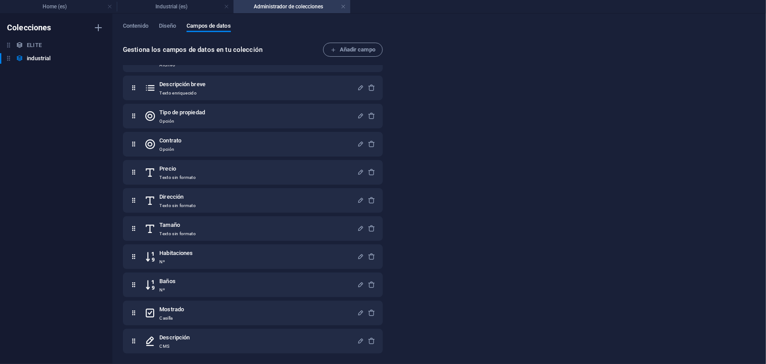
scroll to position [108, 0]
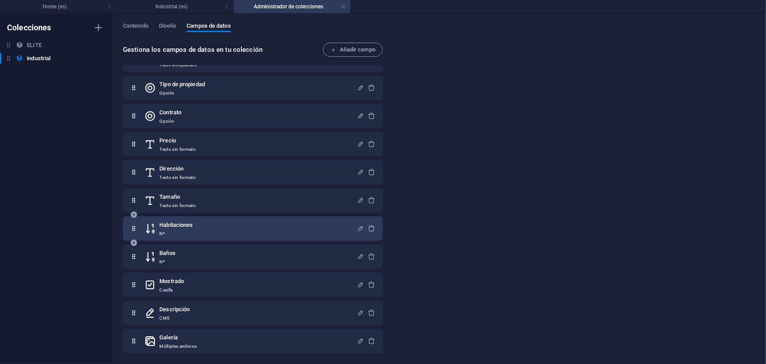
click at [201, 231] on div "Habitaciones Nº" at bounding box center [250, 229] width 213 height 18
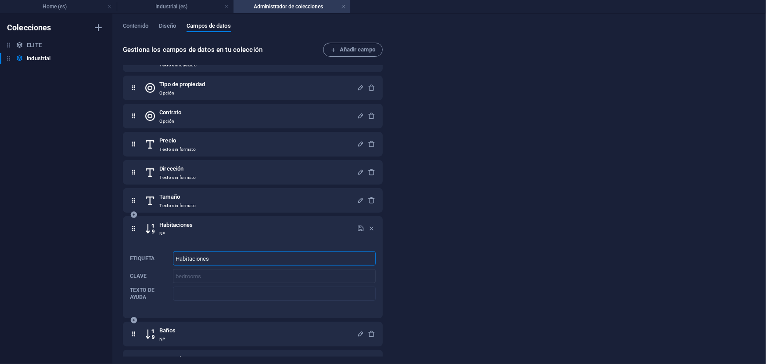
drag, startPoint x: 226, startPoint y: 257, endPoint x: 171, endPoint y: 249, distance: 55.4
click at [171, 249] on div "Etiqueta Habitaciones ​ Clave bedrooms ​ Texto de ayuda ​" at bounding box center [253, 276] width 246 height 56
type input "ANDENES"
click at [358, 226] on icon "button" at bounding box center [360, 227] width 7 height 7
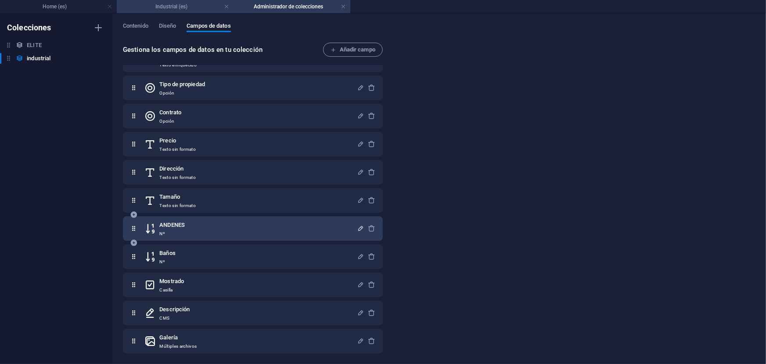
click at [191, 4] on h4 "Industrial (es)" at bounding box center [175, 7] width 117 height 10
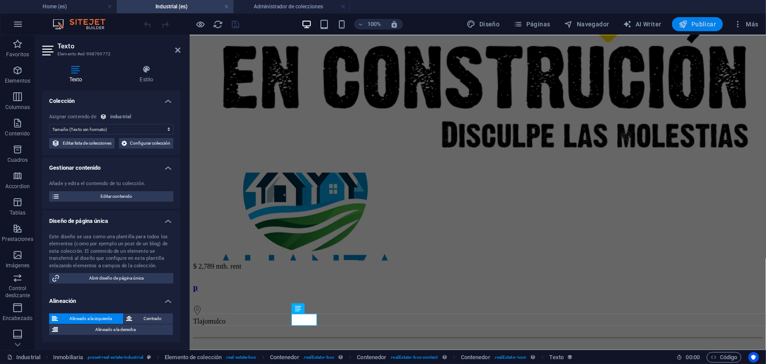
click at [686, 28] on icon "button" at bounding box center [683, 24] width 9 height 9
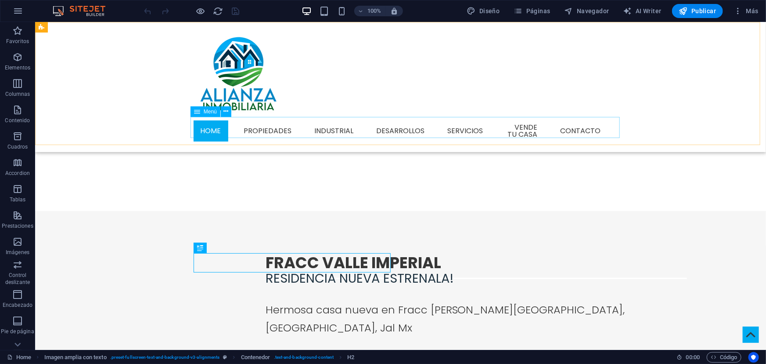
click at [209, 109] on span "Menú" at bounding box center [210, 111] width 13 height 5
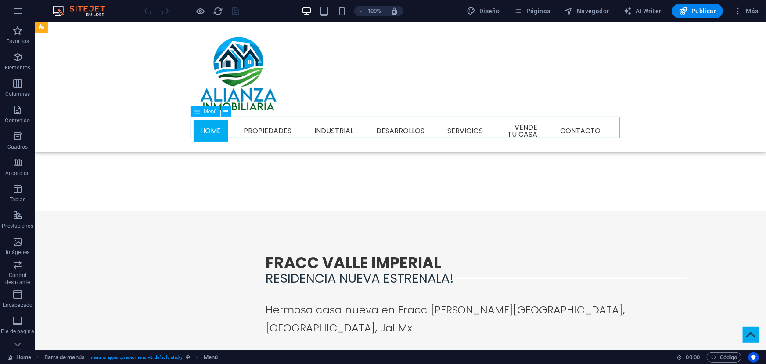
click at [209, 109] on span "Menú" at bounding box center [210, 111] width 13 height 5
select select
select select "1"
select select
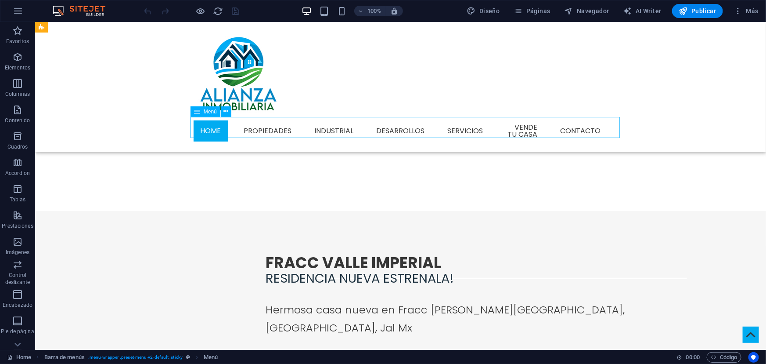
select select "2"
select select
select select "3"
select select
select select "5"
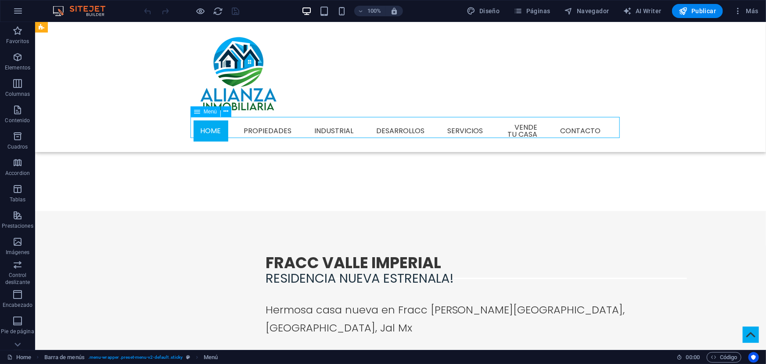
select select
select select "6"
select select
select select "7"
select select
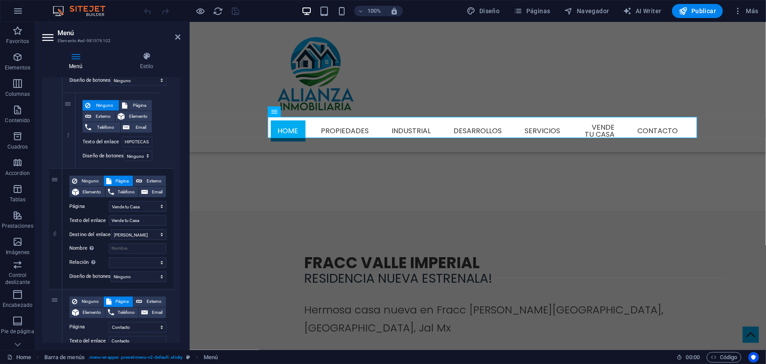
scroll to position [776, 0]
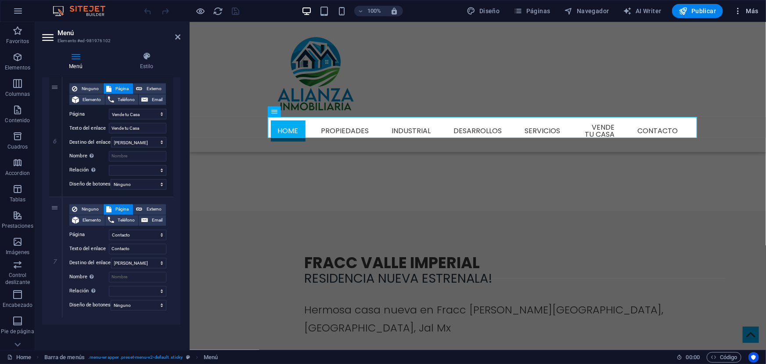
click at [757, 10] on span "Más" at bounding box center [746, 11] width 25 height 9
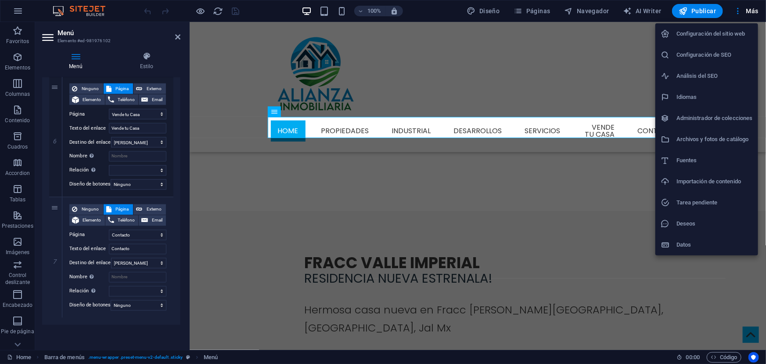
click at [683, 101] on h6 "Idiomas" at bounding box center [715, 97] width 76 height 11
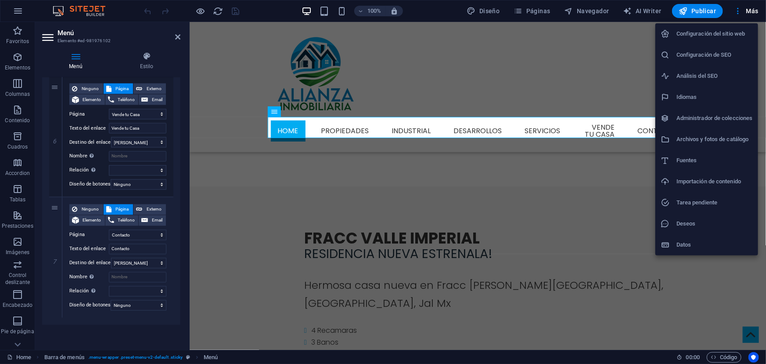
select select "44"
select select "73"
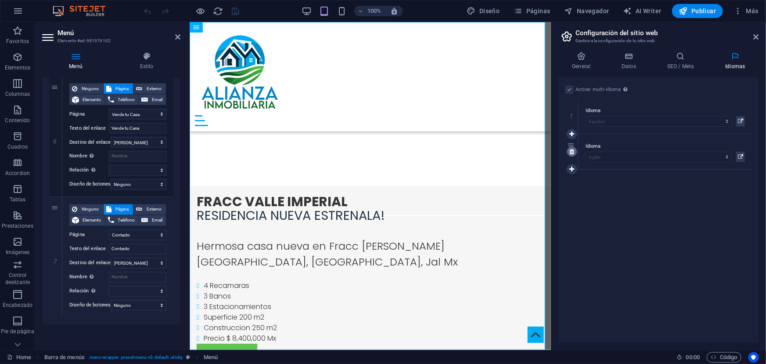
click at [573, 152] on icon at bounding box center [572, 151] width 5 height 6
click at [233, 14] on icon "save" at bounding box center [236, 11] width 10 height 10
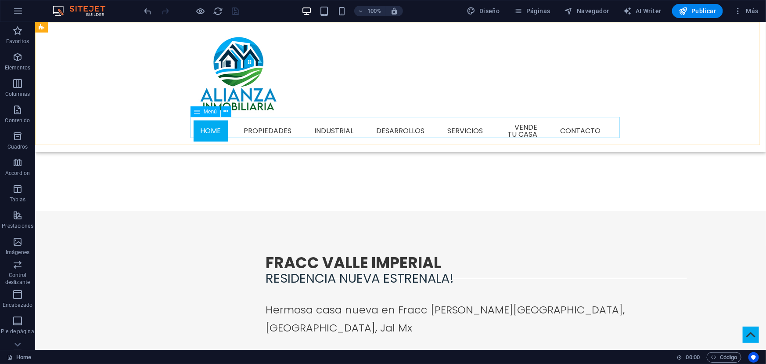
click at [365, 126] on nav "Home propiedades Industrial desarrollos Servicios HIPOTECAS Vende tu Casa Conta…" at bounding box center [400, 130] width 415 height 28
click at [212, 111] on span "Menú" at bounding box center [210, 111] width 13 height 5
click at [206, 111] on span "Menú" at bounding box center [210, 111] width 13 height 5
select select
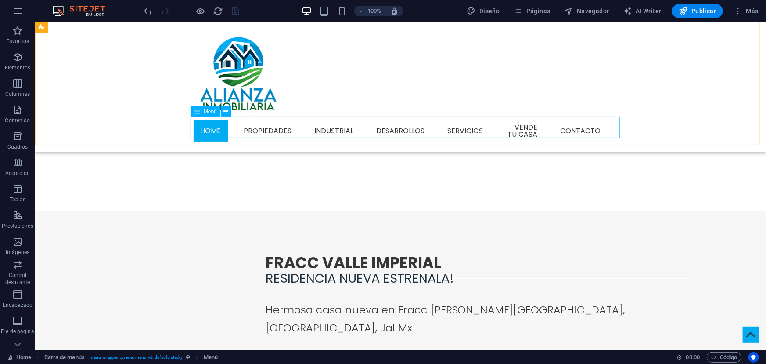
select select "1"
select select
select select "2"
select select
select select "3"
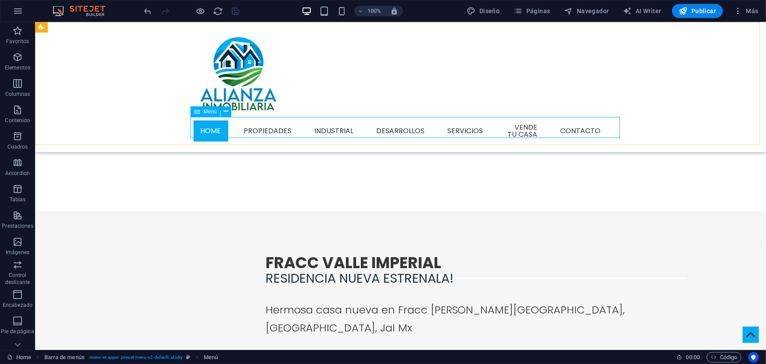
select select
select select "5"
select select
select select "6"
select select
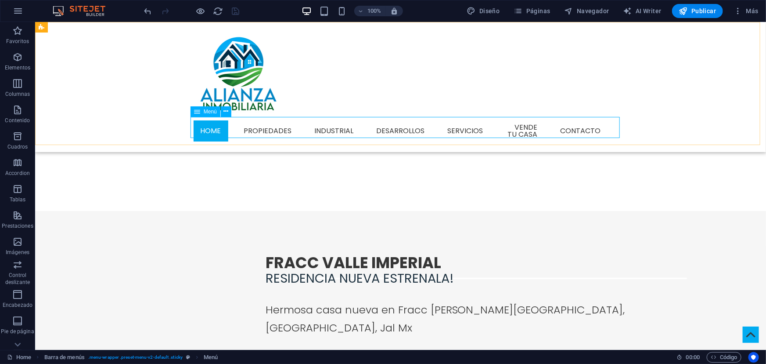
select select "7"
select select
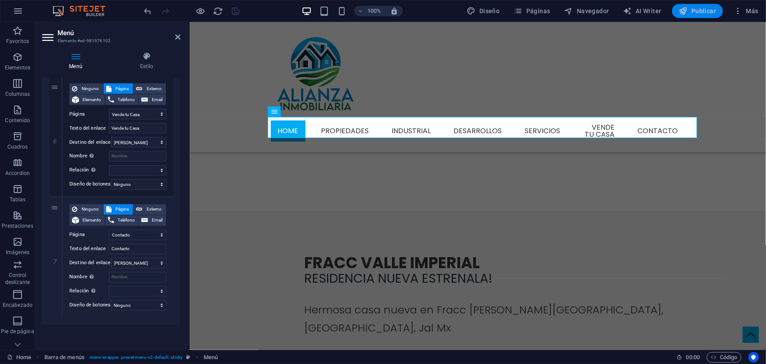
click at [691, 13] on span "Publicar" at bounding box center [697, 11] width 37 height 9
